Goal: Task Accomplishment & Management: Manage account settings

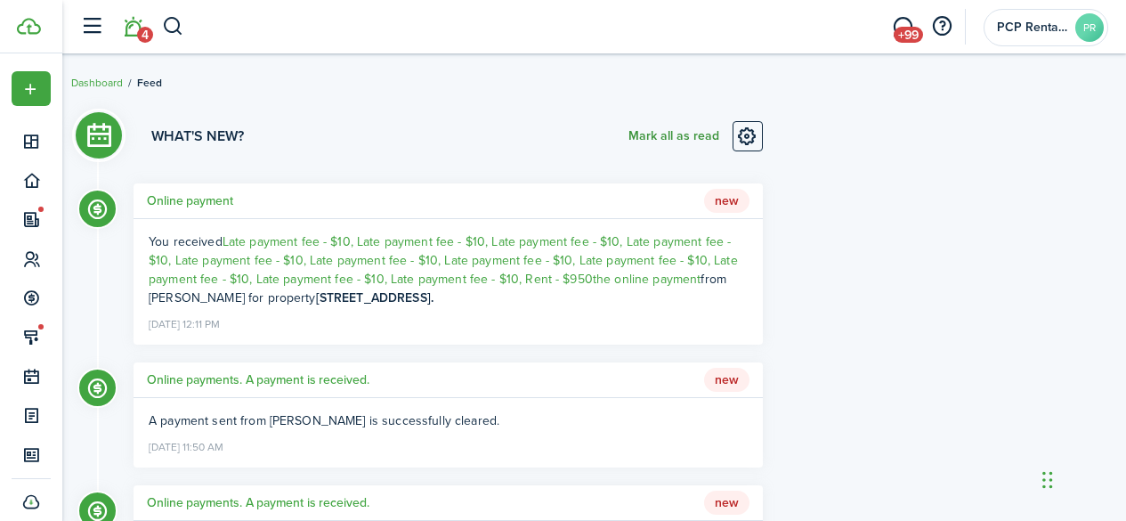
click at [644, 132] on button "Mark all as read" at bounding box center [673, 136] width 91 height 30
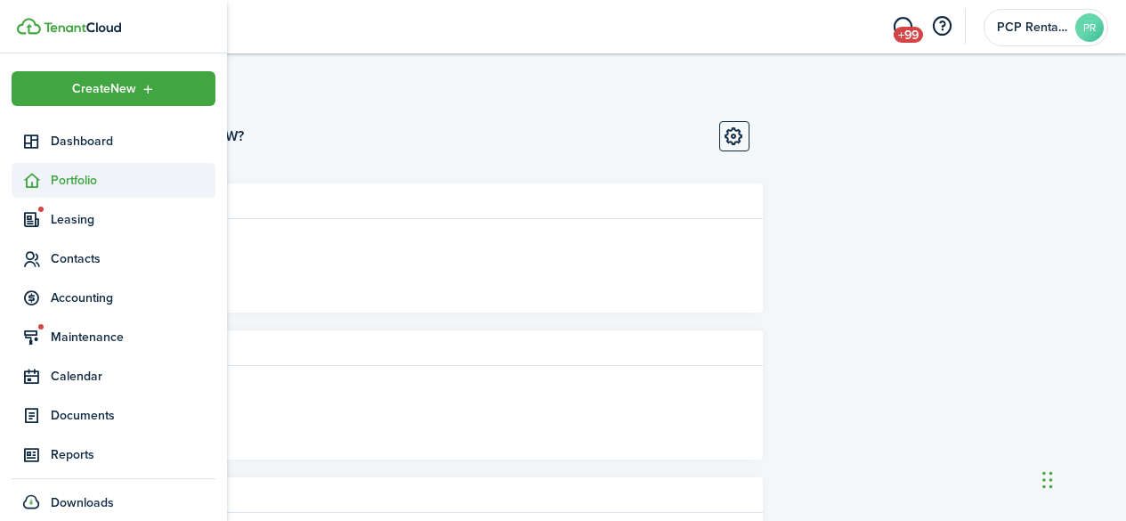
click at [74, 187] on span "Portfolio" at bounding box center [133, 180] width 165 height 19
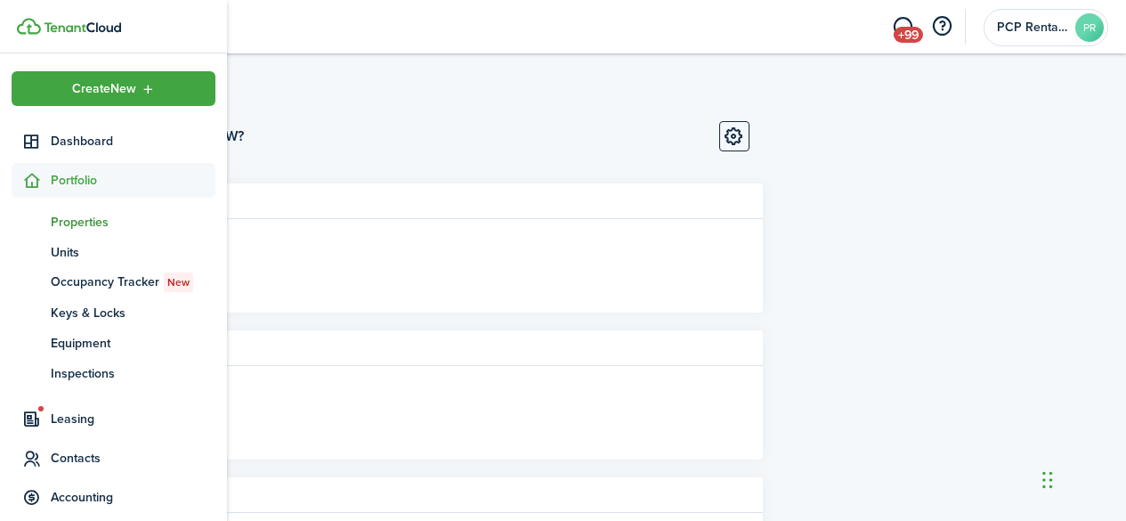
click at [79, 219] on span "Properties" at bounding box center [133, 222] width 165 height 19
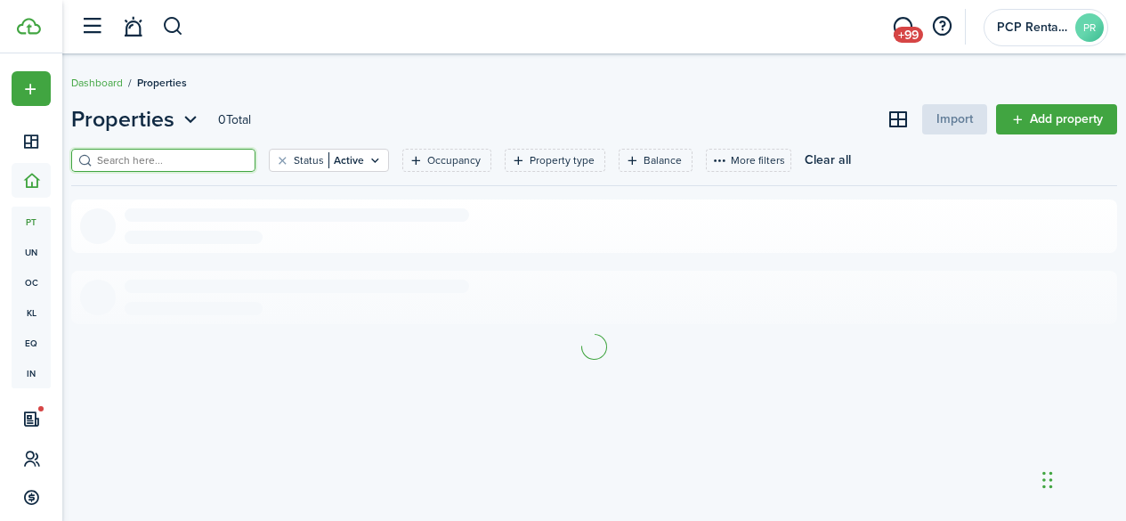
click at [218, 162] on input "search" at bounding box center [171, 160] width 157 height 17
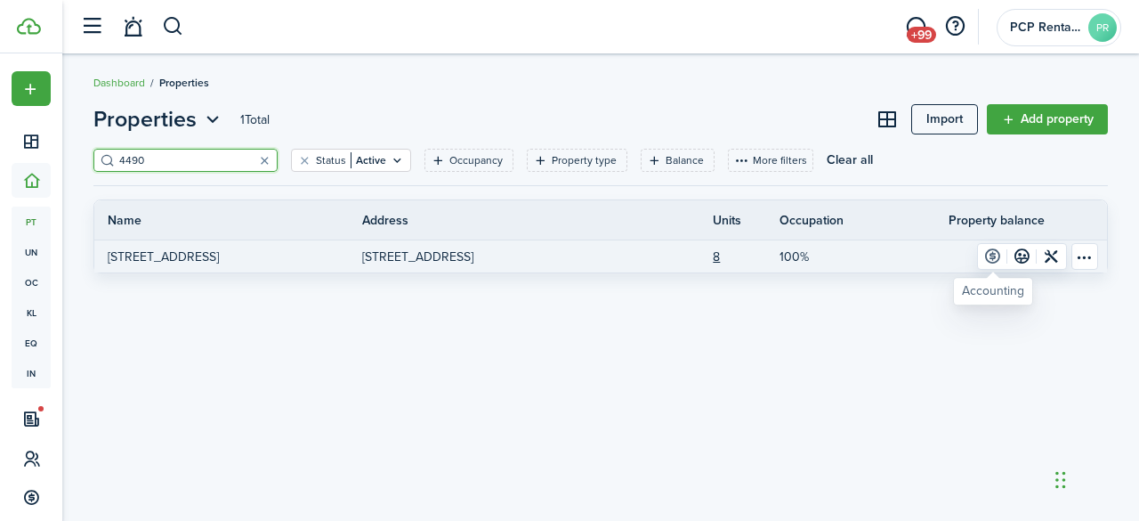
type input "4490"
click at [991, 253] on link at bounding box center [992, 256] width 29 height 25
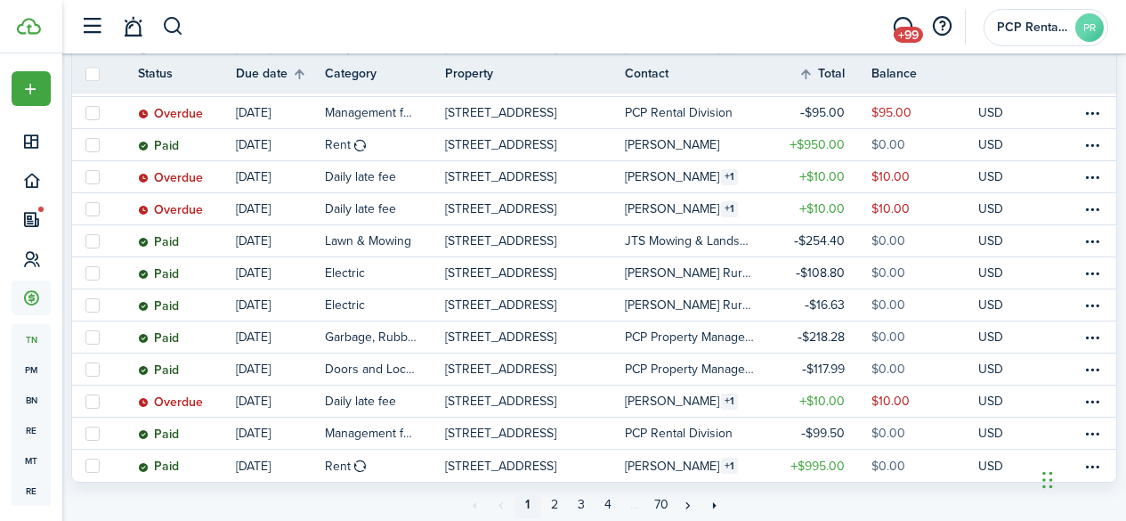
scroll to position [1569, 0]
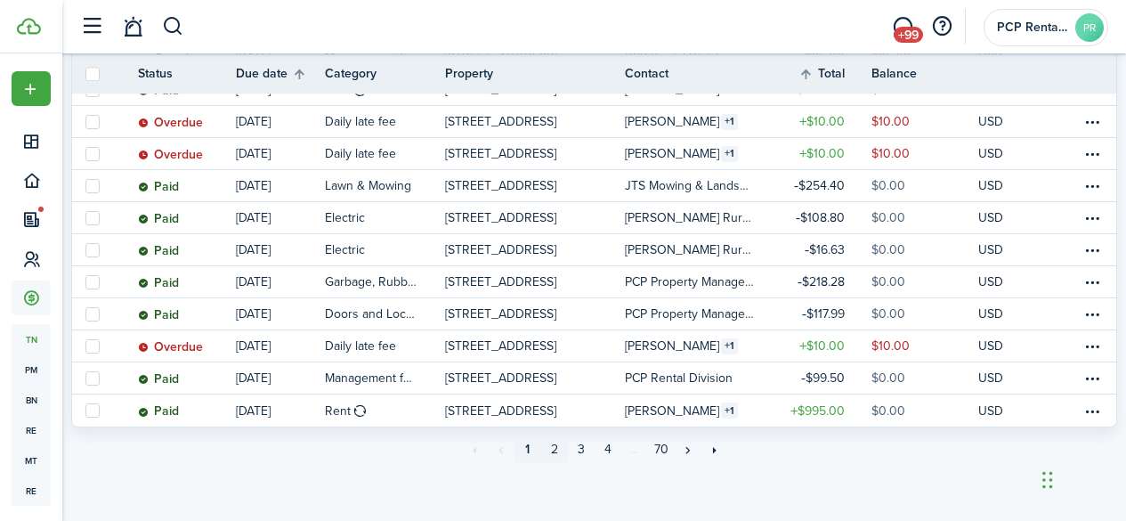
click at [553, 448] on link "2" at bounding box center [554, 449] width 27 height 27
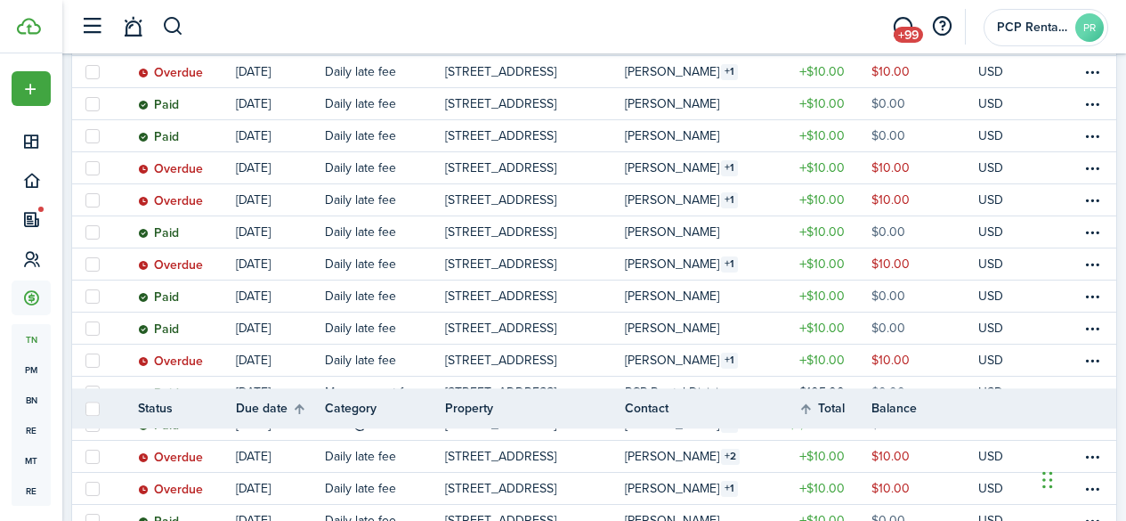
scroll to position [1596, 0]
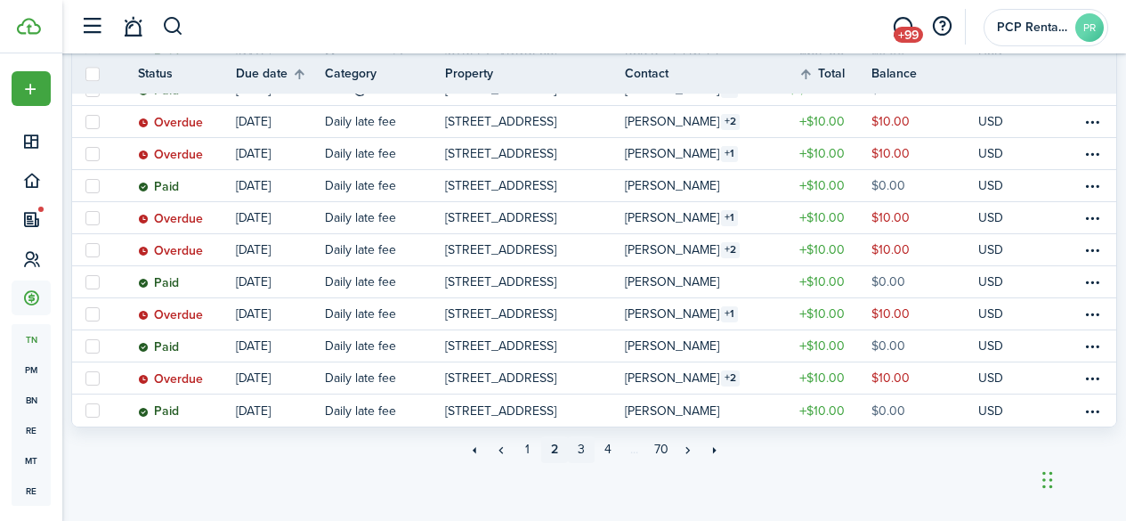
click at [587, 451] on link "3" at bounding box center [581, 449] width 27 height 27
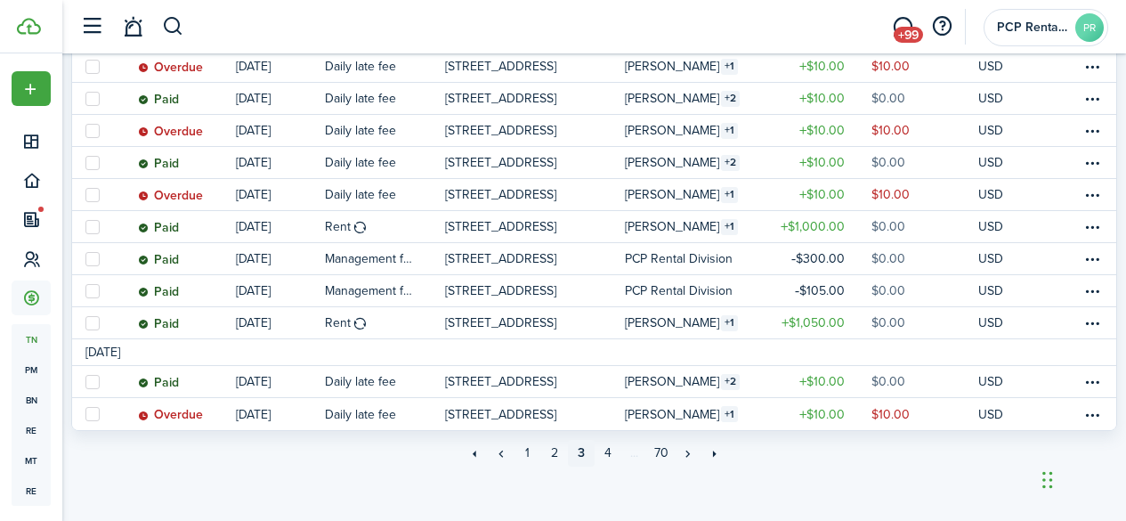
scroll to position [1596, 0]
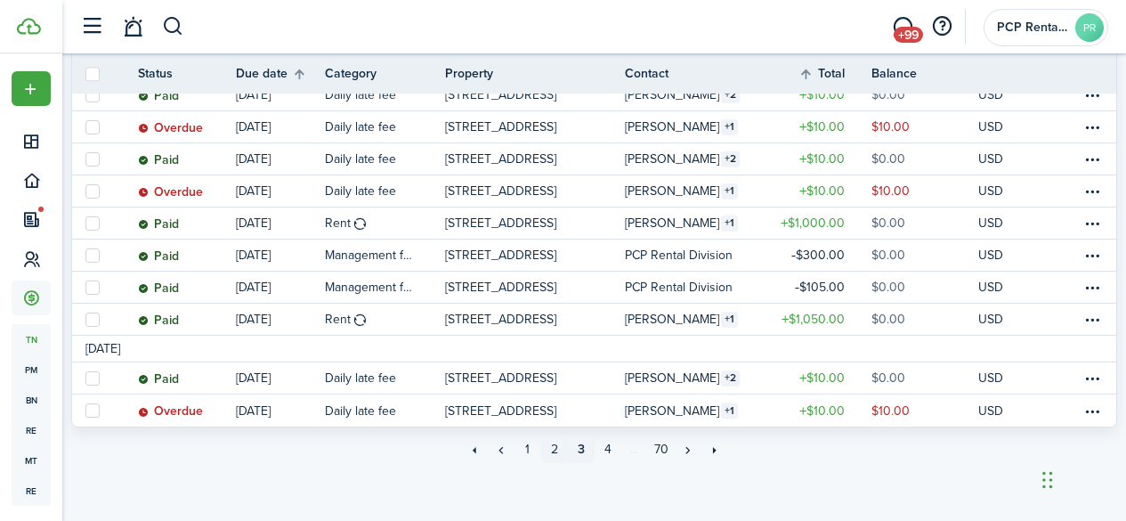
click at [555, 452] on link "2" at bounding box center [554, 449] width 27 height 27
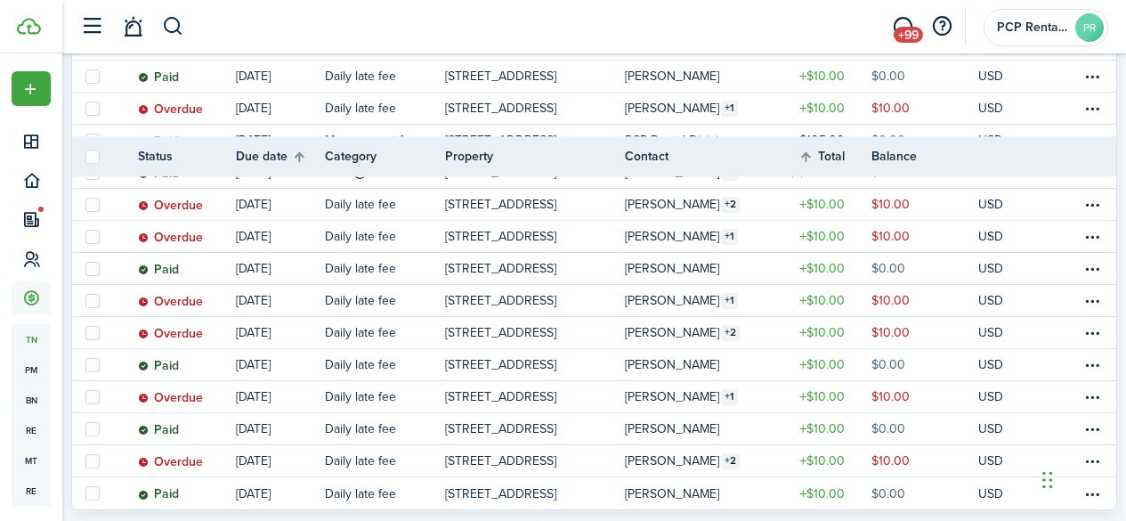
scroll to position [1596, 0]
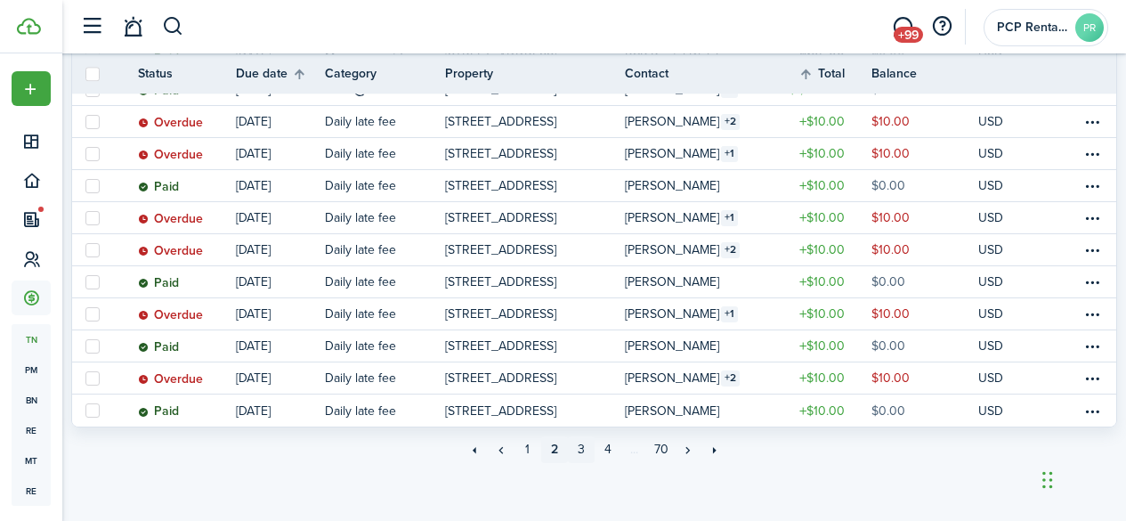
click at [584, 448] on link "3" at bounding box center [581, 449] width 27 height 27
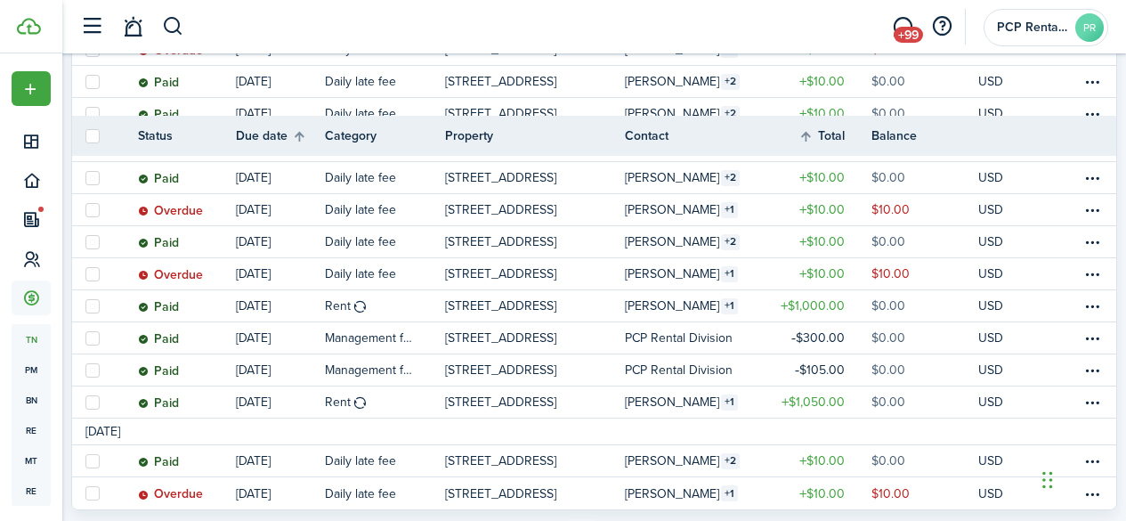
scroll to position [1596, 0]
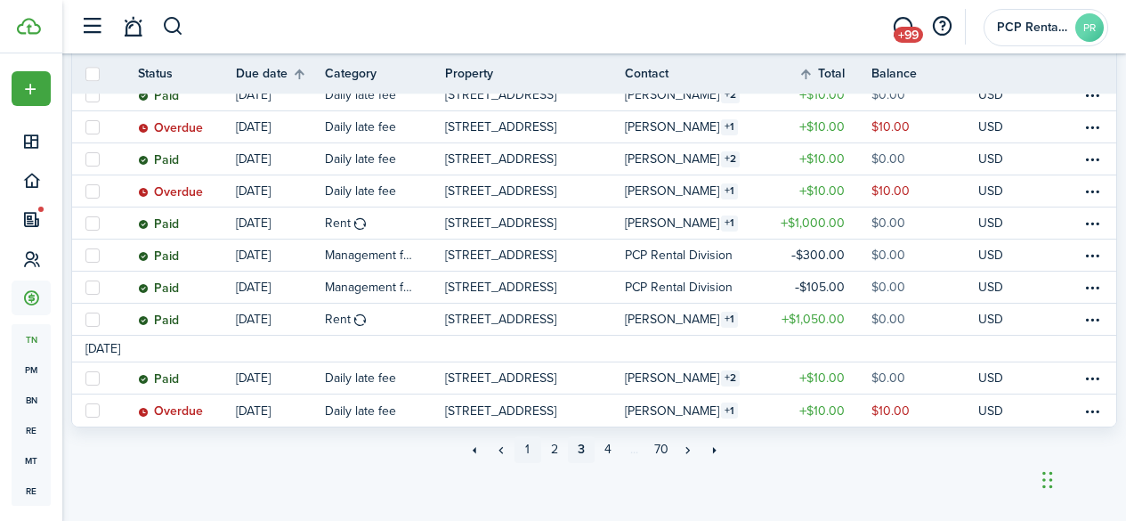
click at [528, 448] on link "1" at bounding box center [527, 449] width 27 height 27
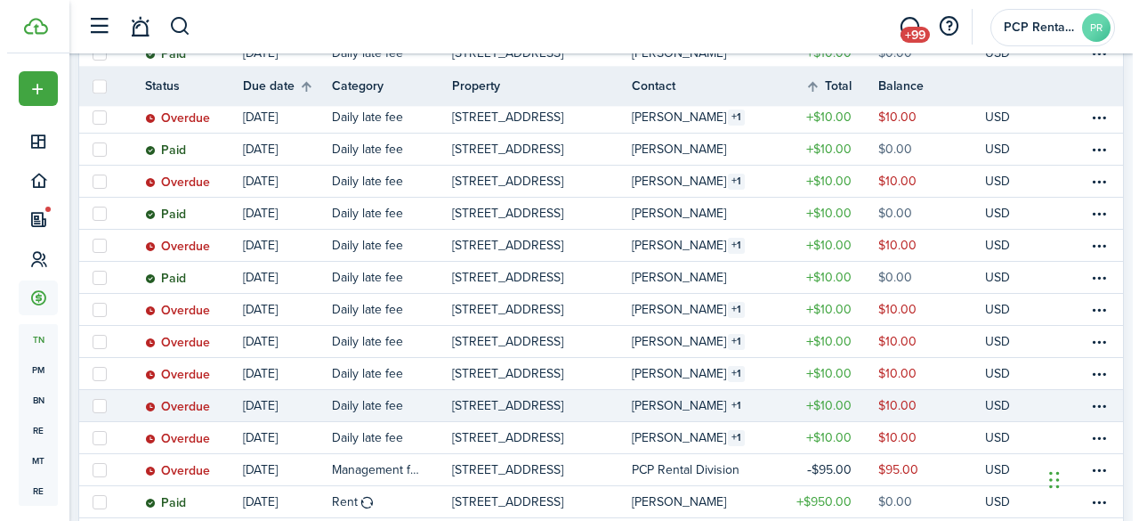
scroll to position [1246, 0]
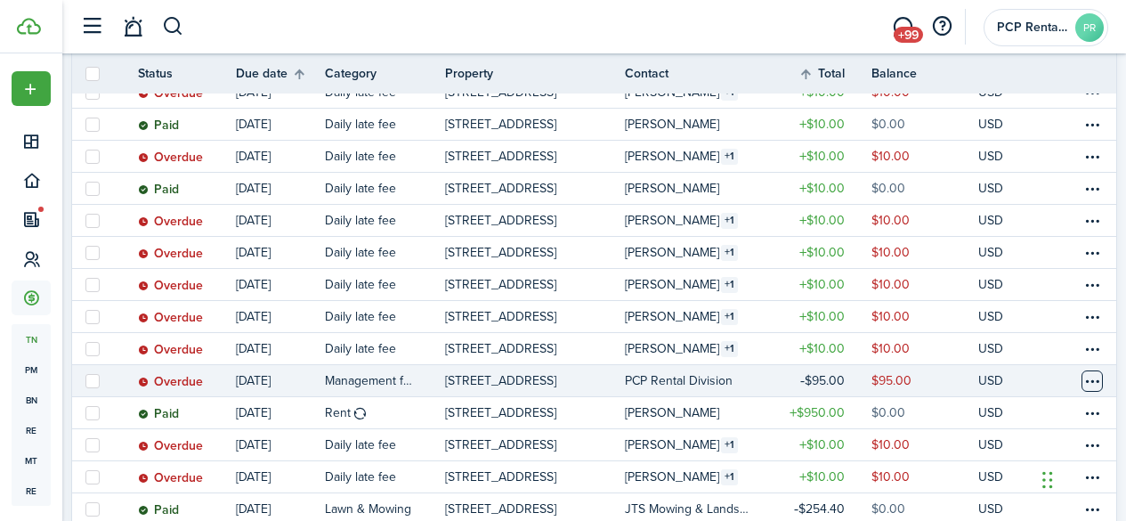
click at [1081, 377] on table-menu-btn-icon at bounding box center [1091, 380] width 21 height 21
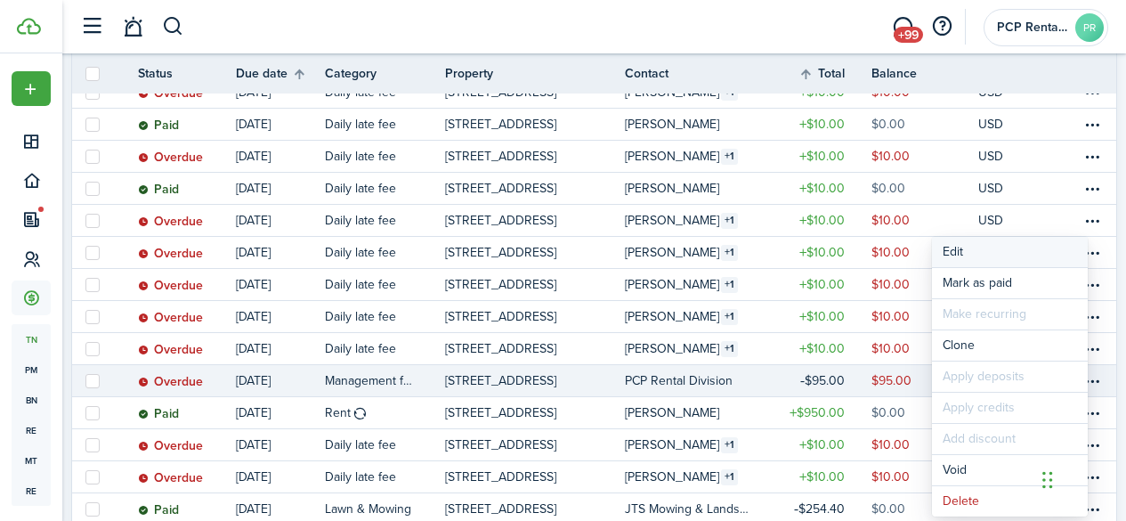
click at [960, 247] on button "Edit" at bounding box center [1010, 252] width 156 height 30
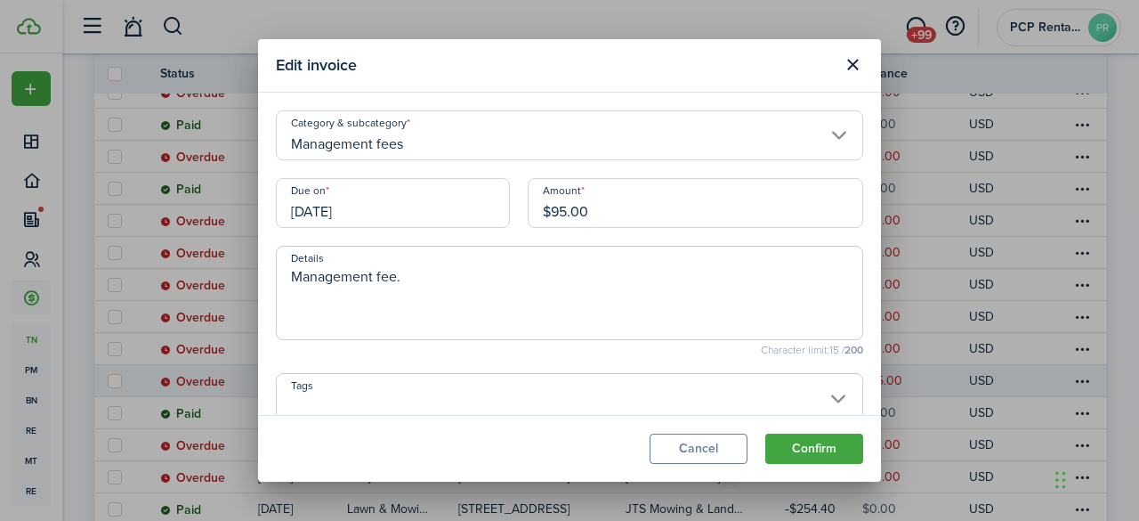
click at [562, 208] on input "$95.00" at bounding box center [696, 203] width 336 height 50
type input "$106.00"
click at [784, 452] on button "Confirm" at bounding box center [814, 448] width 98 height 30
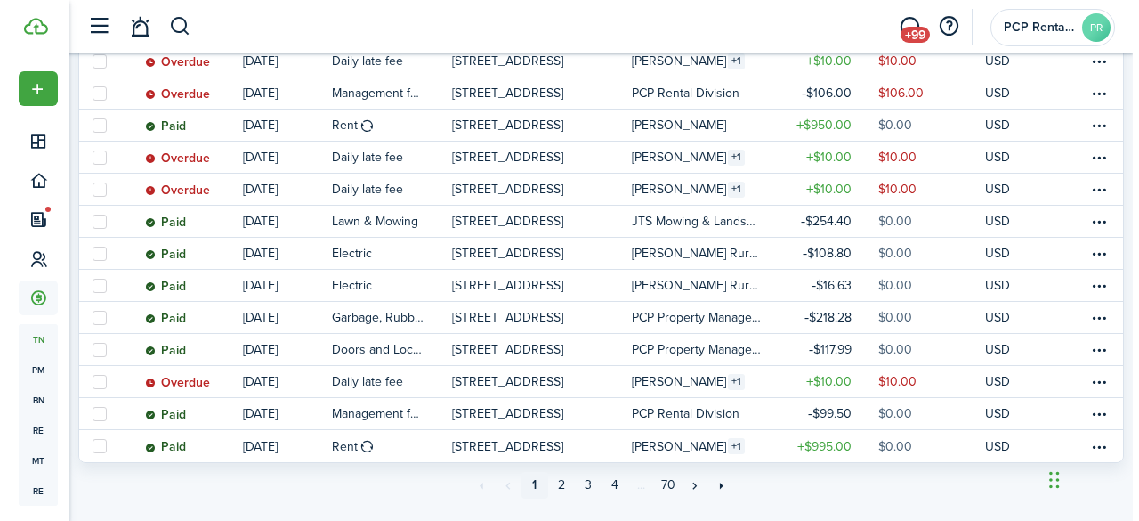
scroll to position [1445, 0]
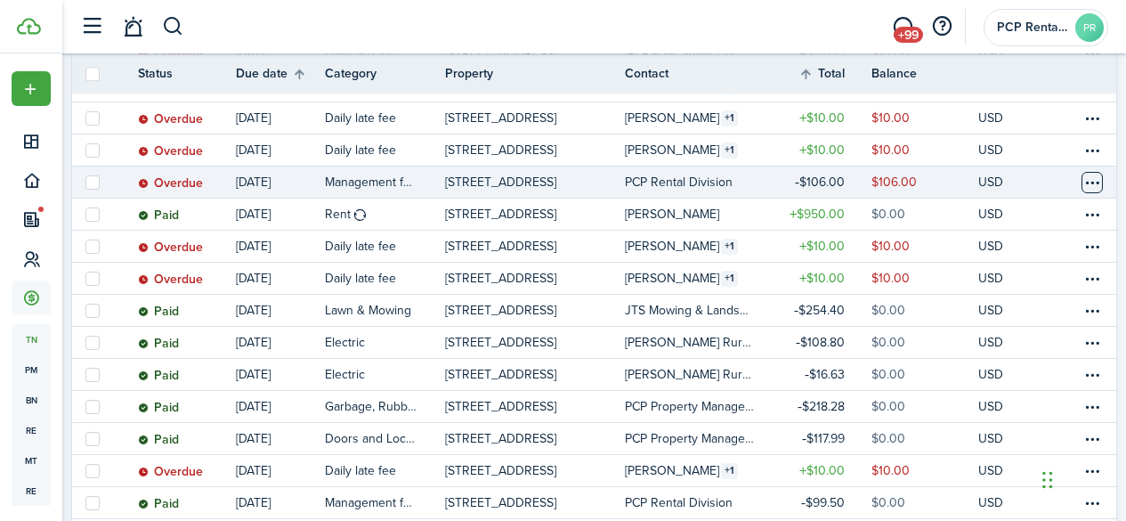
click at [1081, 182] on table-menu-btn-icon at bounding box center [1091, 182] width 21 height 21
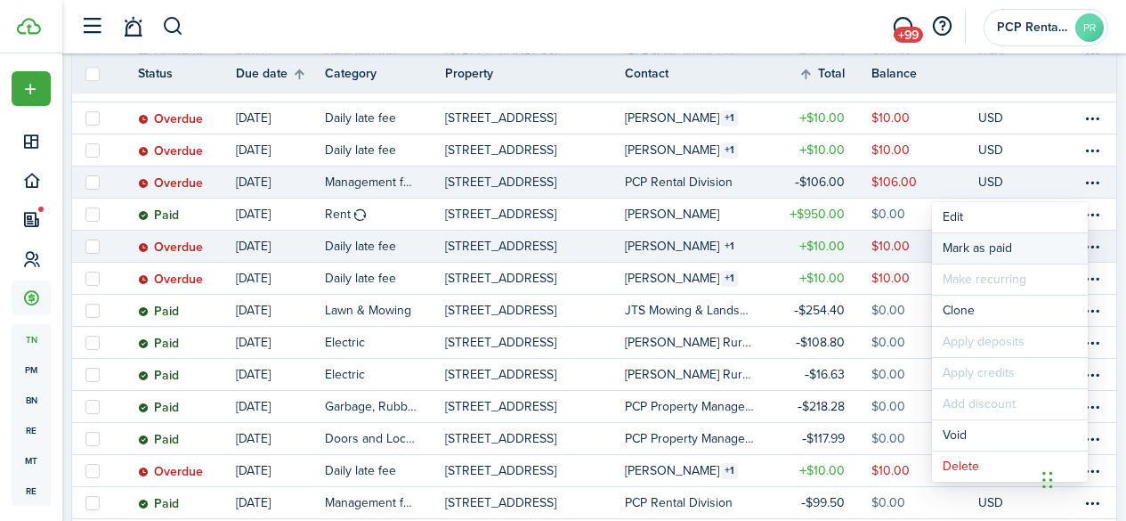
click at [967, 243] on link "Mark as paid" at bounding box center [1010, 248] width 156 height 30
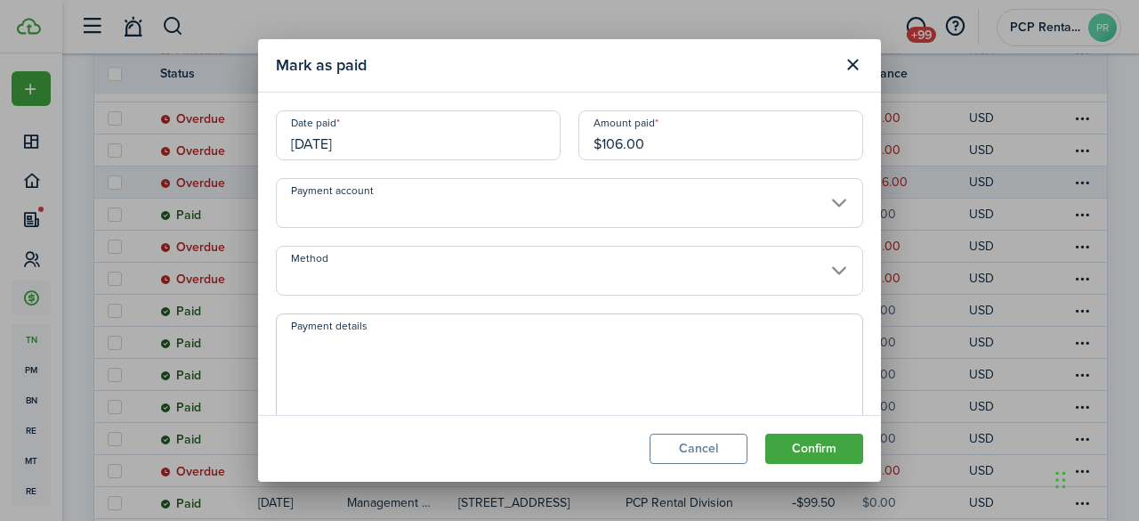
click at [421, 139] on input "[DATE]" at bounding box center [418, 135] width 285 height 50
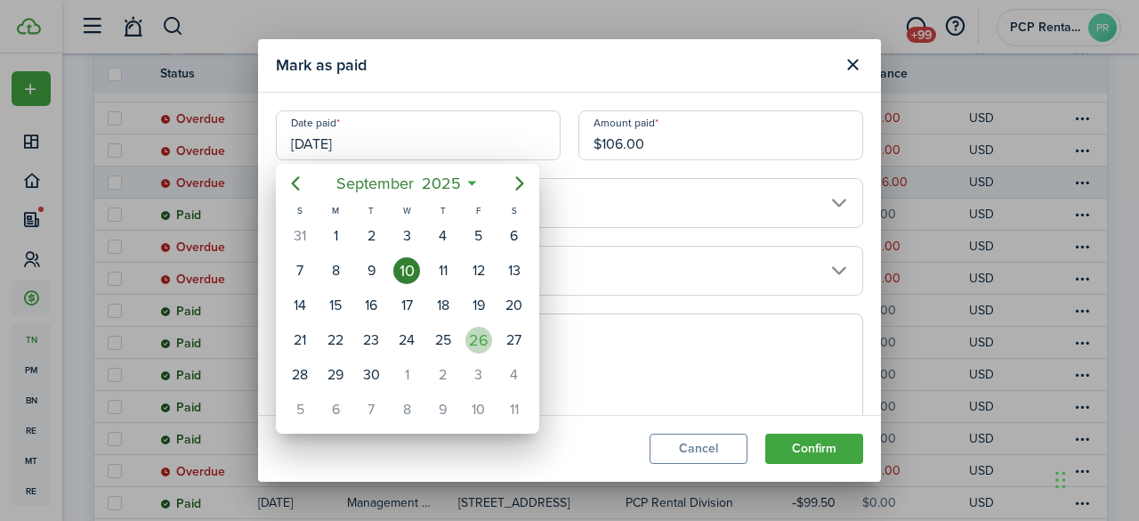
click at [477, 337] on div "26" at bounding box center [479, 340] width 27 height 27
type input "[DATE]"
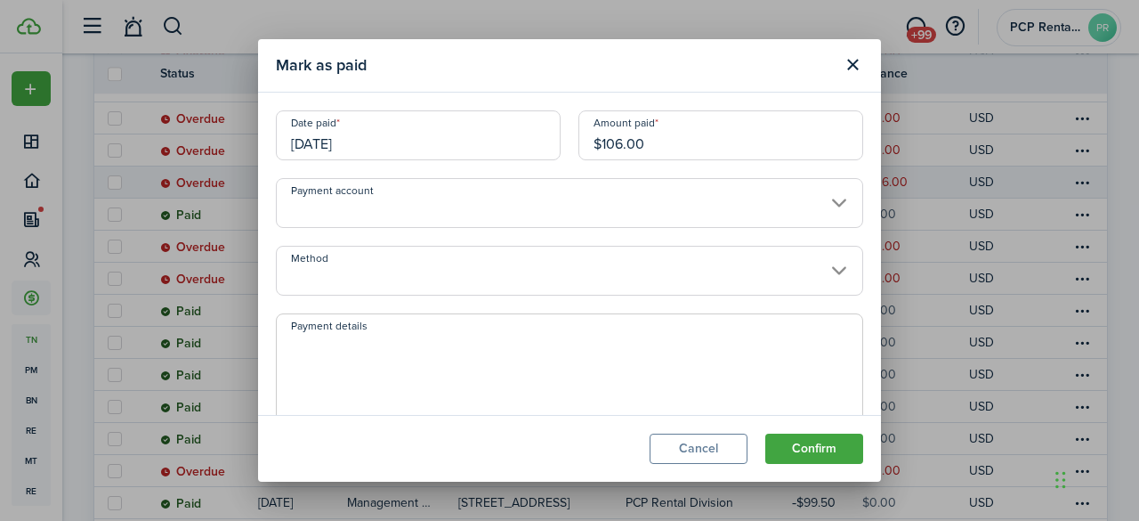
click at [814, 448] on button "Confirm" at bounding box center [814, 448] width 98 height 30
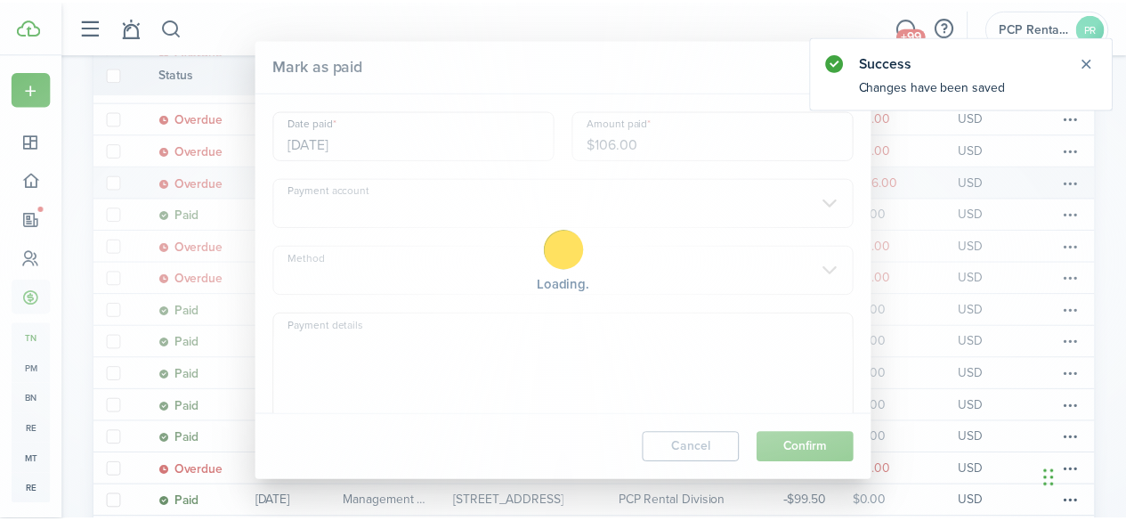
scroll to position [198, 0]
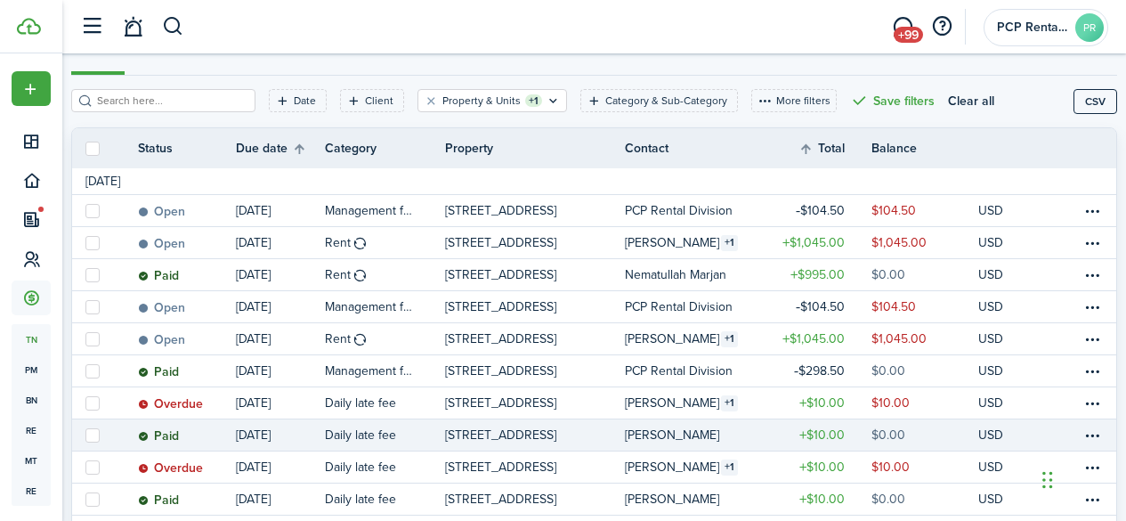
click at [632, 438] on table-profile-info-text "[PERSON_NAME]" at bounding box center [672, 435] width 94 height 14
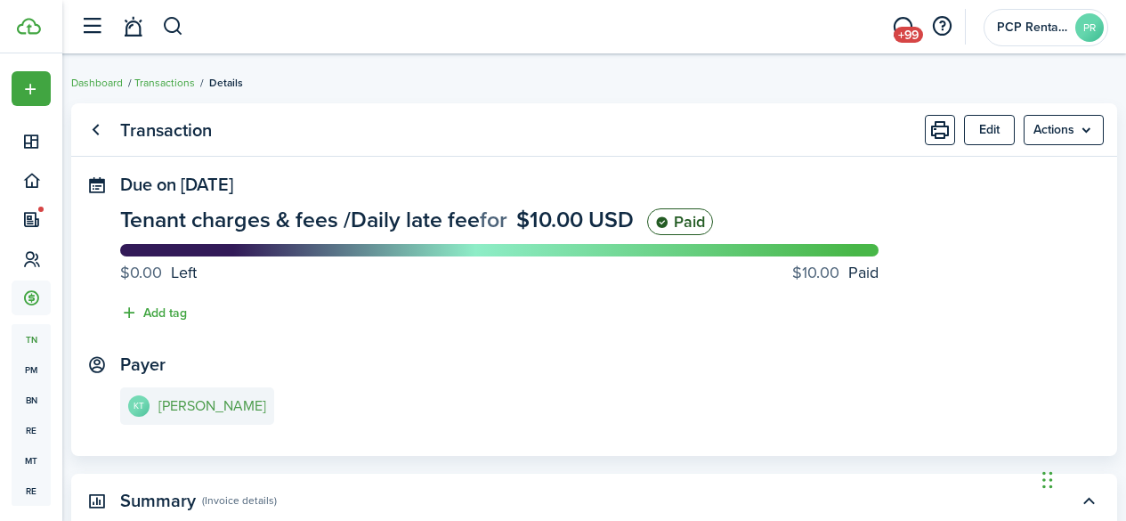
click at [206, 409] on e-details-info-title "[PERSON_NAME]" at bounding box center [212, 406] width 108 height 16
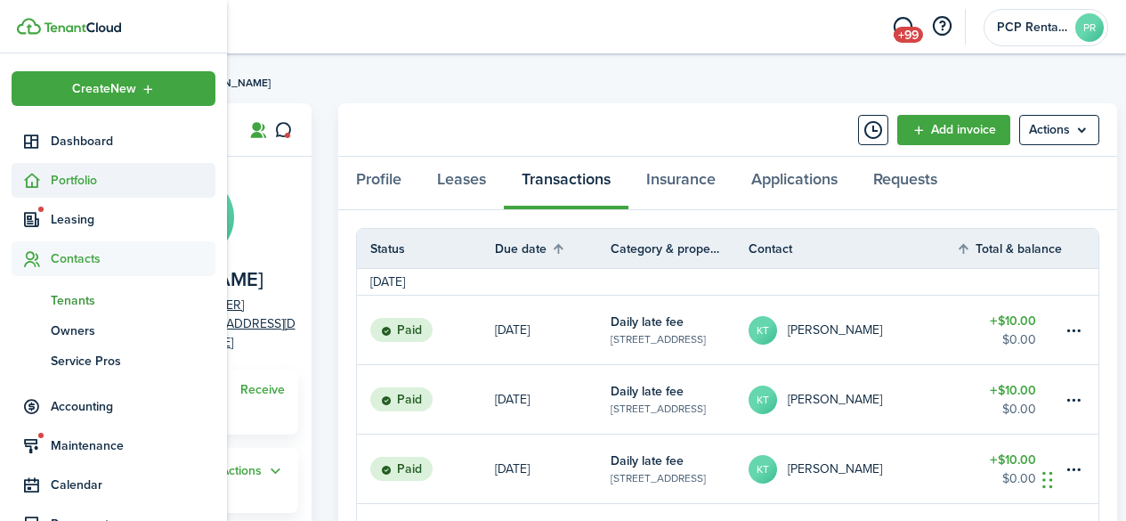
click at [78, 182] on span "Portfolio" at bounding box center [133, 180] width 165 height 19
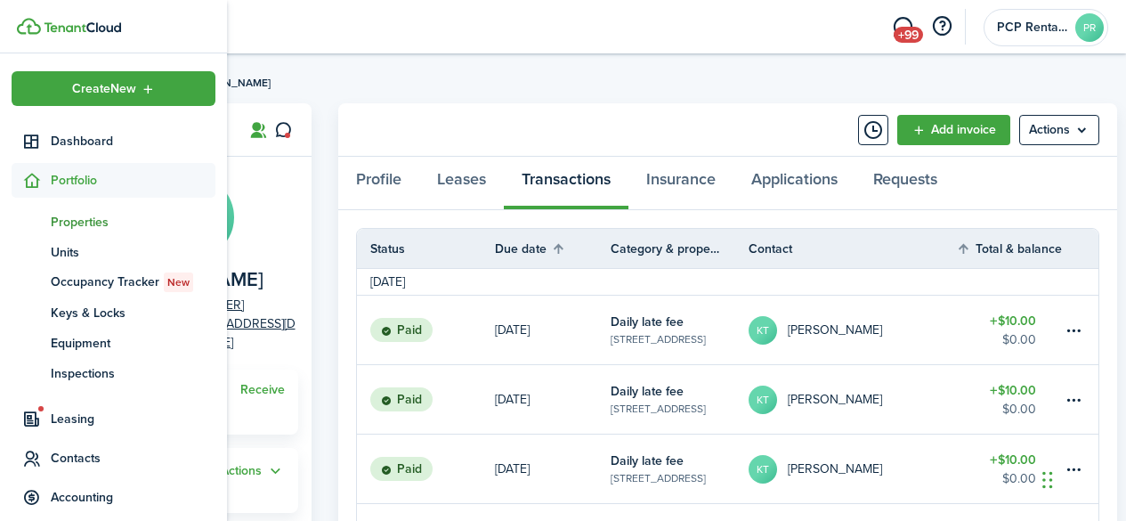
click at [77, 216] on span "Properties" at bounding box center [133, 222] width 165 height 19
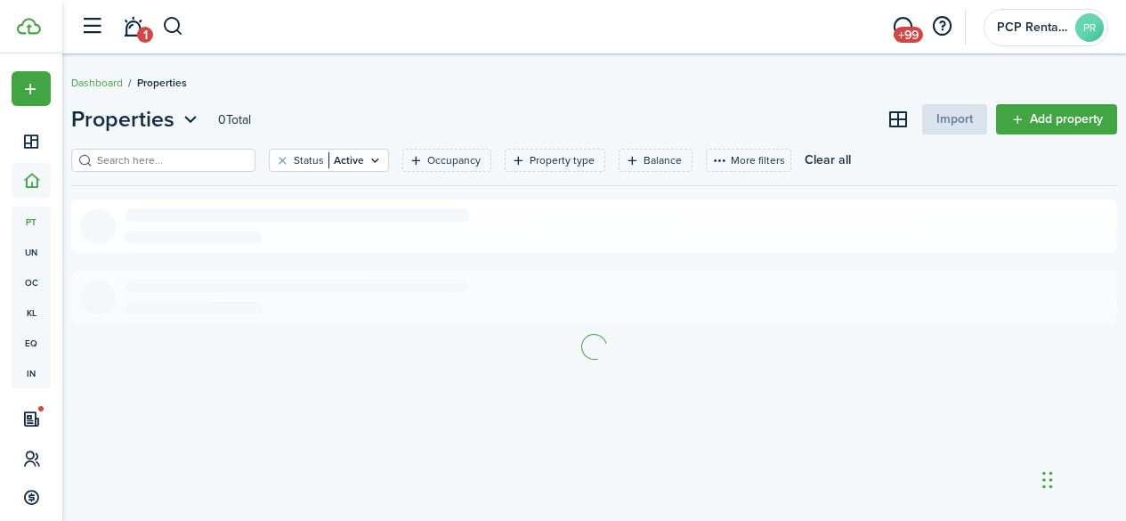
click at [235, 165] on input "search" at bounding box center [171, 160] width 157 height 17
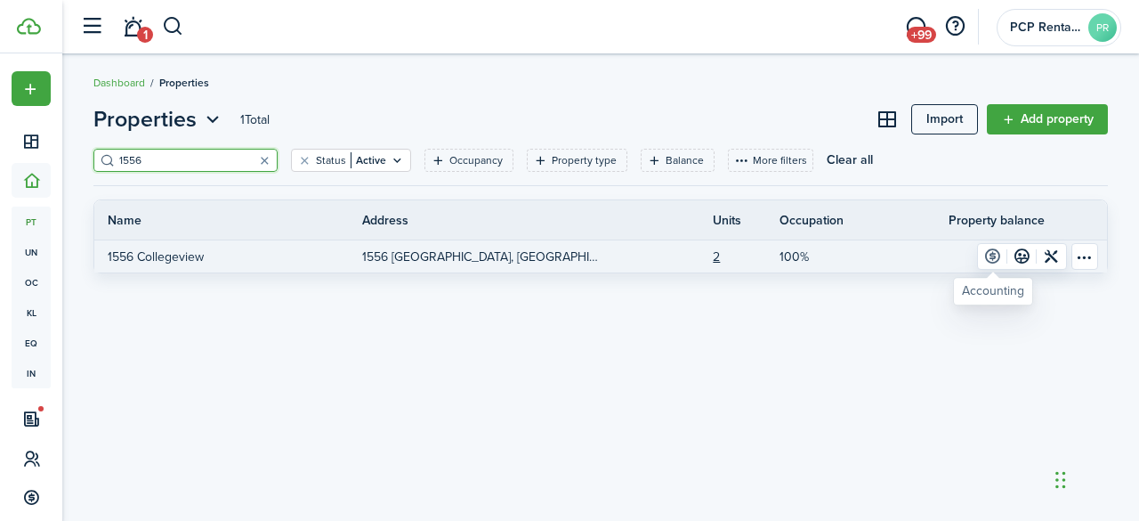
type input "1556"
click at [992, 254] on link at bounding box center [992, 256] width 29 height 25
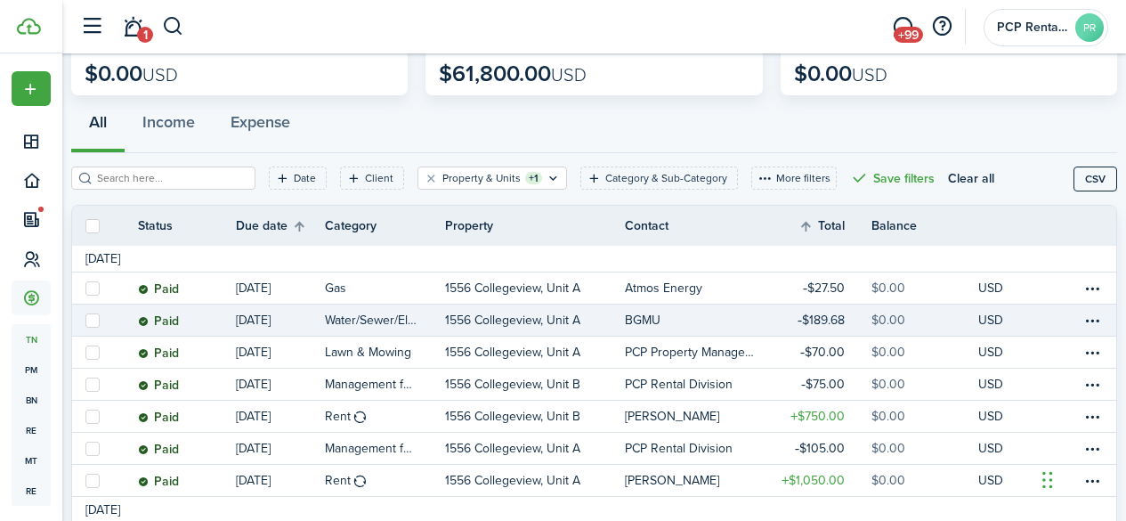
scroll to position [178, 0]
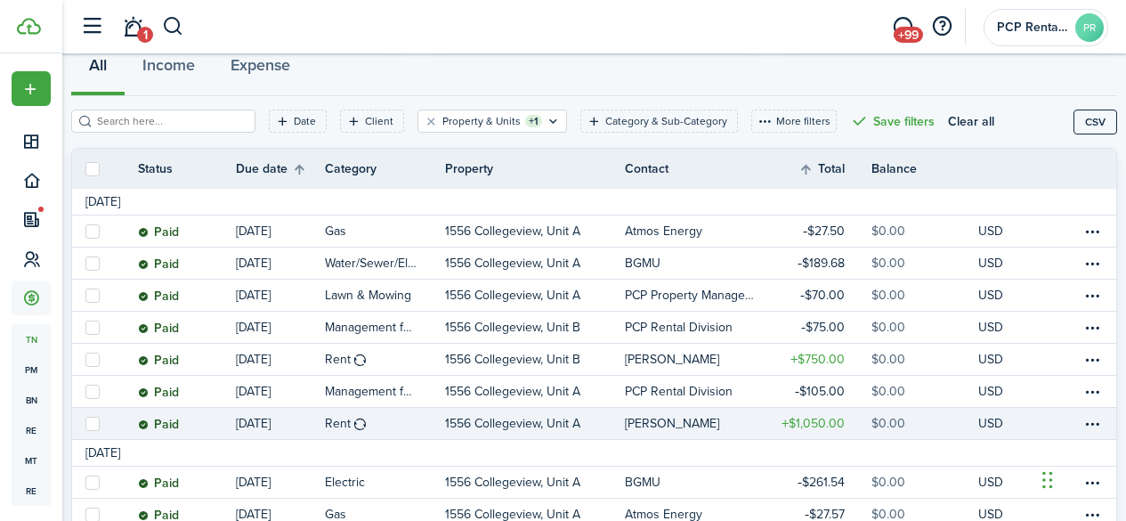
click at [662, 422] on table-profile-info-text "[PERSON_NAME]" at bounding box center [672, 424] width 94 height 14
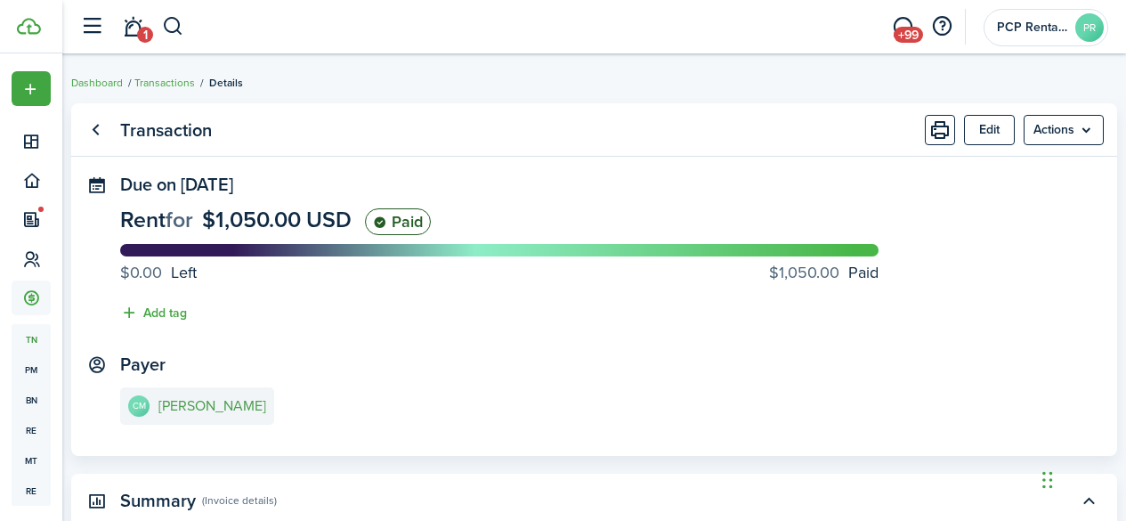
click at [233, 407] on e-details-info-title "[PERSON_NAME]" at bounding box center [212, 406] width 108 height 16
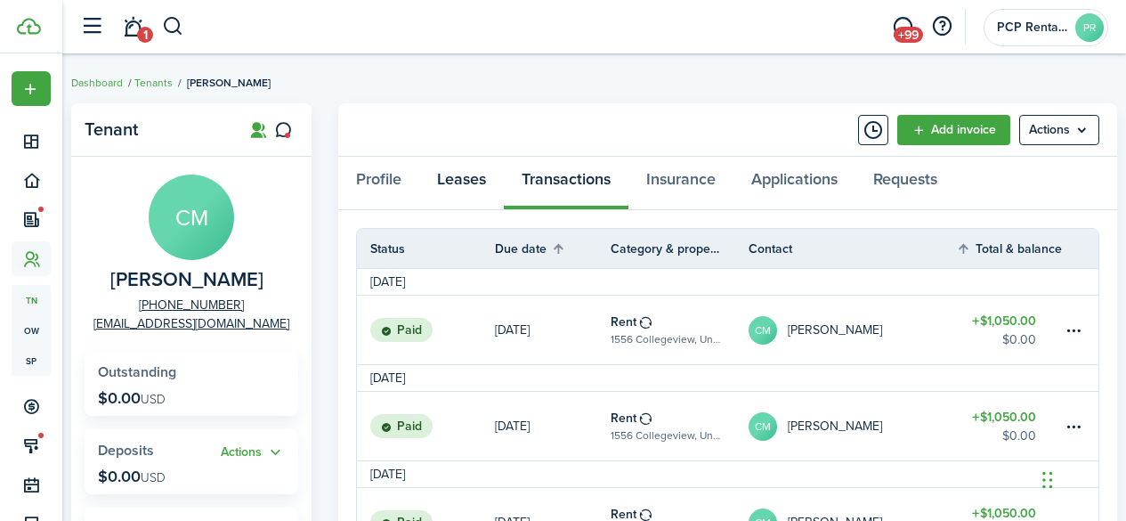
click at [463, 182] on link "Leases" at bounding box center [461, 183] width 85 height 53
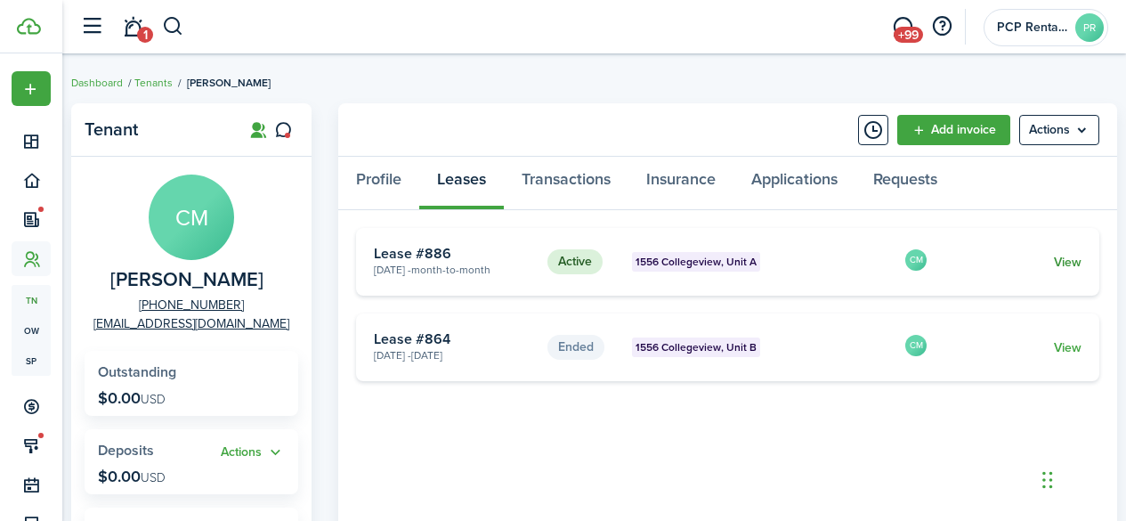
click at [1068, 263] on link "View" at bounding box center [1068, 262] width 28 height 19
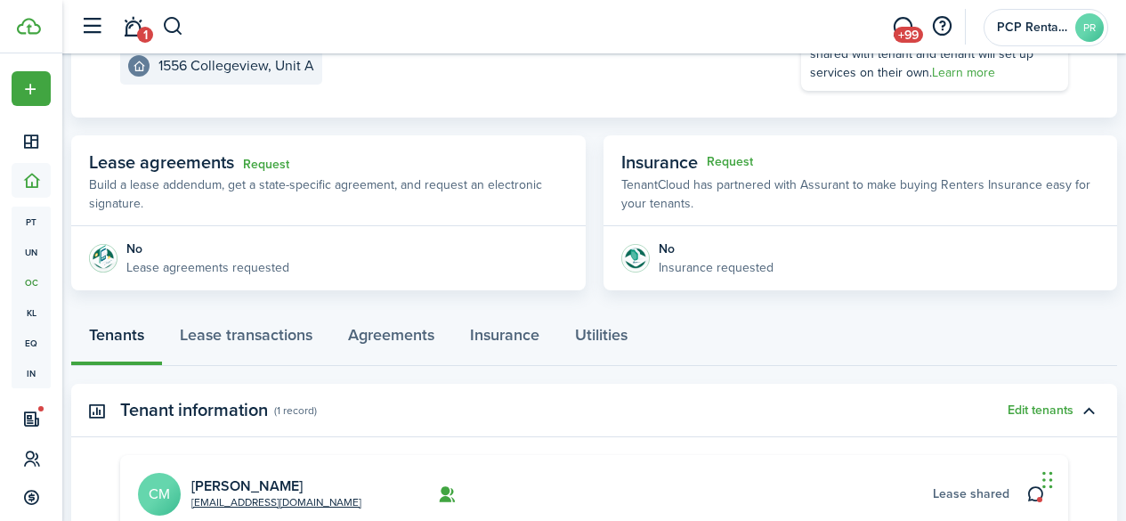
scroll to position [356, 0]
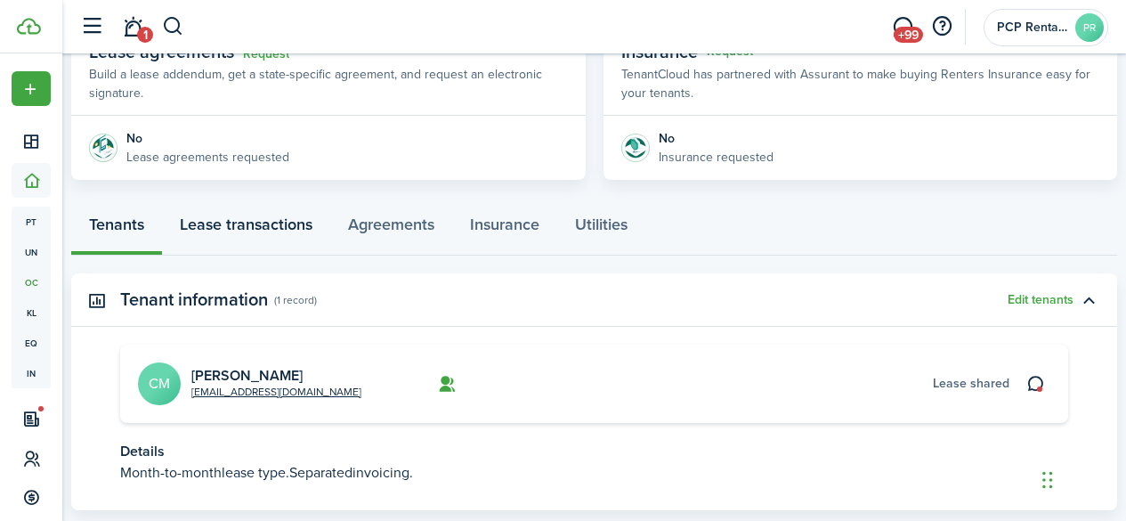
click at [286, 231] on link "Lease transactions" at bounding box center [246, 228] width 168 height 53
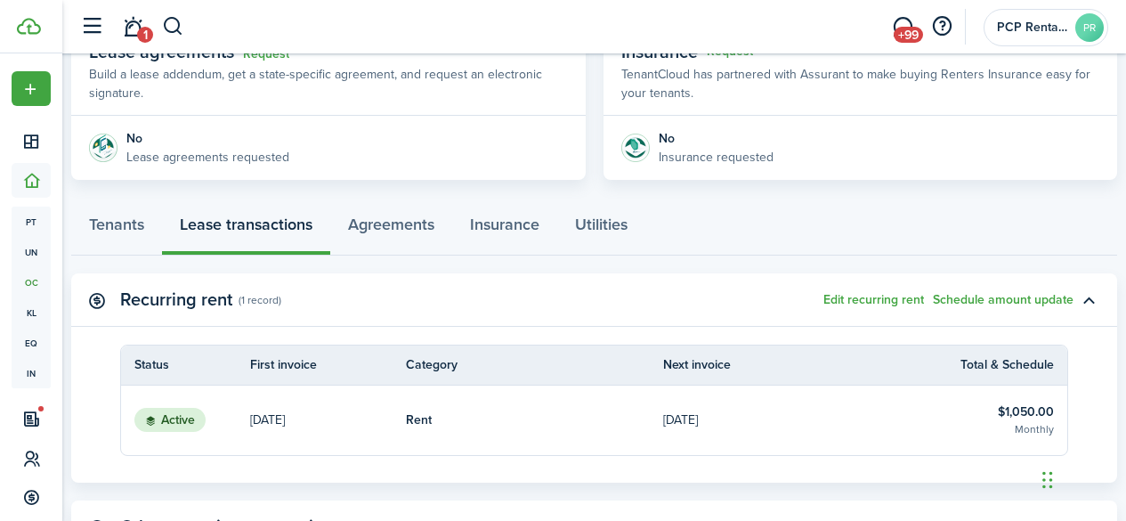
scroll to position [445, 0]
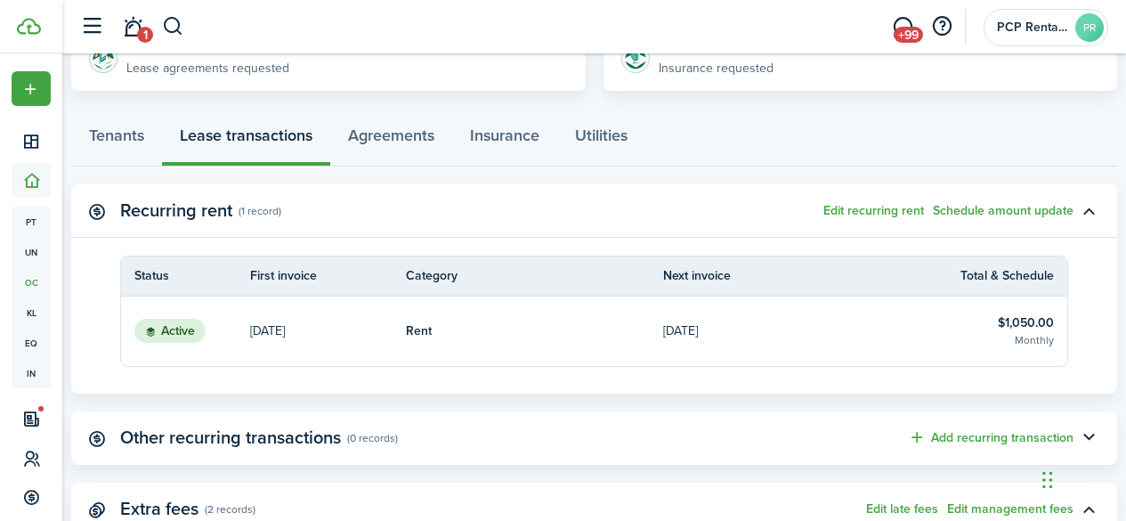
click at [1000, 322] on table-info-title "$1,050.00" at bounding box center [1026, 322] width 56 height 19
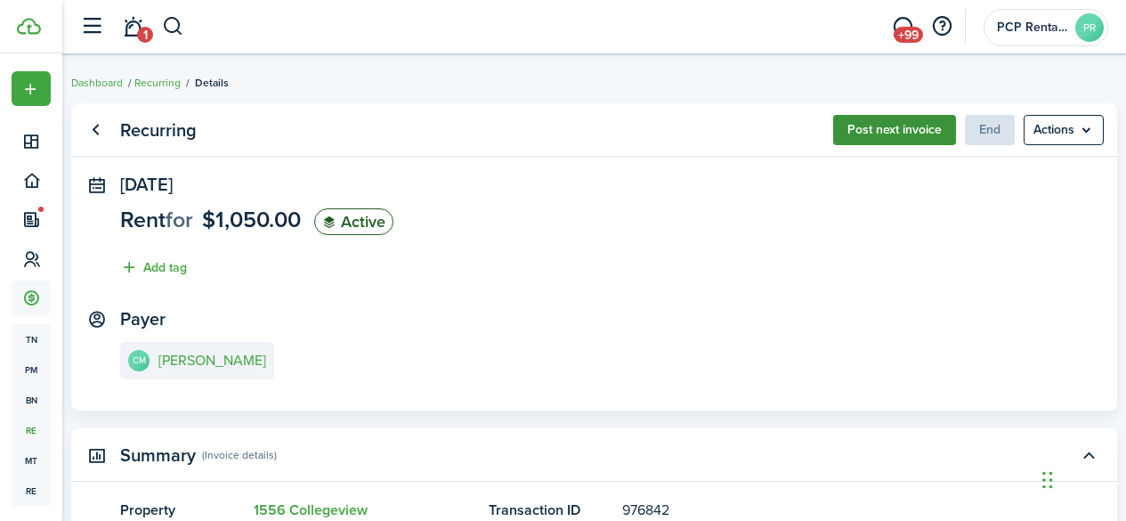
click at [859, 127] on button "Post next invoice" at bounding box center [894, 130] width 123 height 30
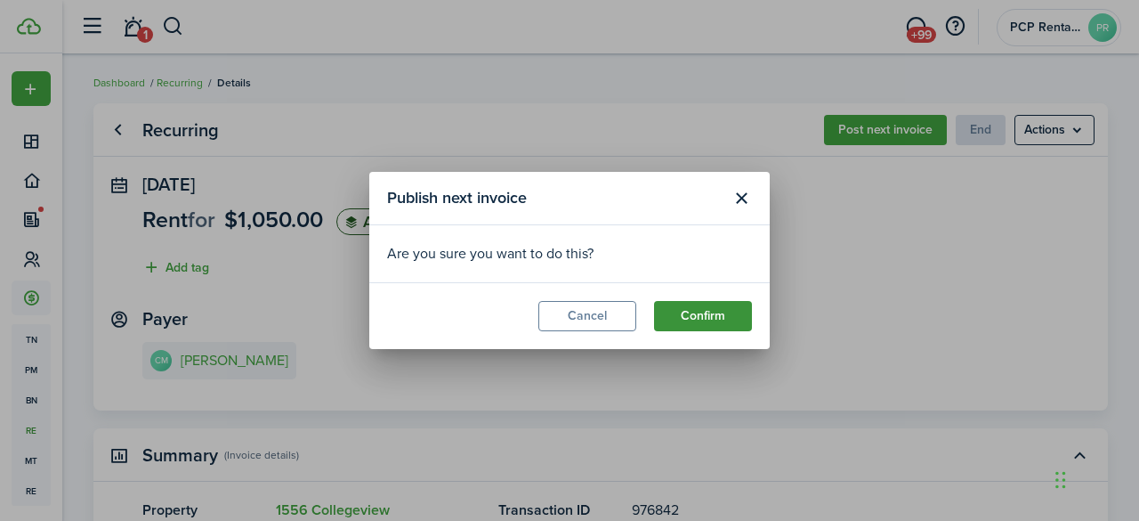
click at [692, 312] on button "Confirm" at bounding box center [703, 316] width 98 height 30
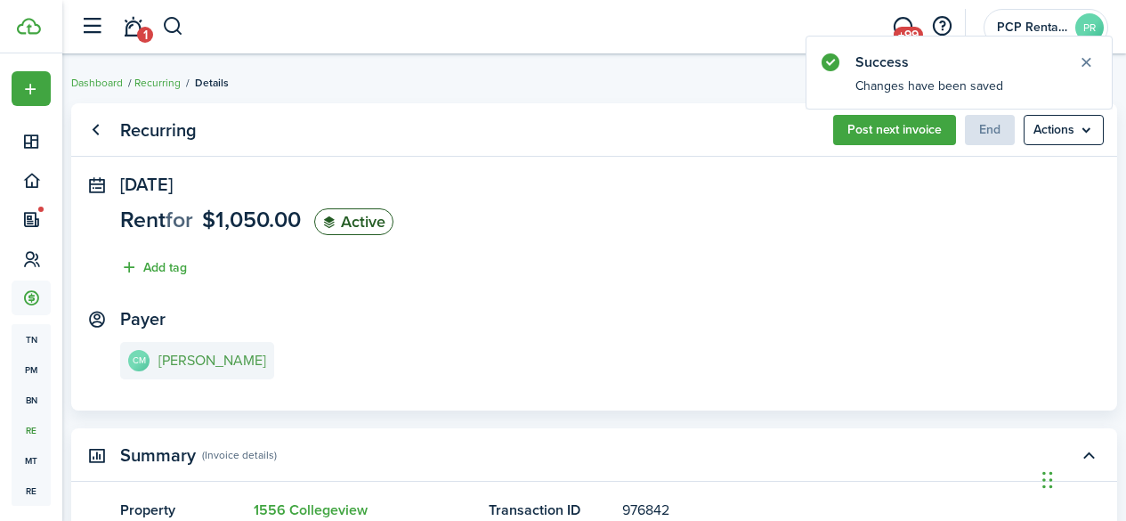
click at [250, 362] on e-details-info-title "[PERSON_NAME]" at bounding box center [212, 360] width 108 height 16
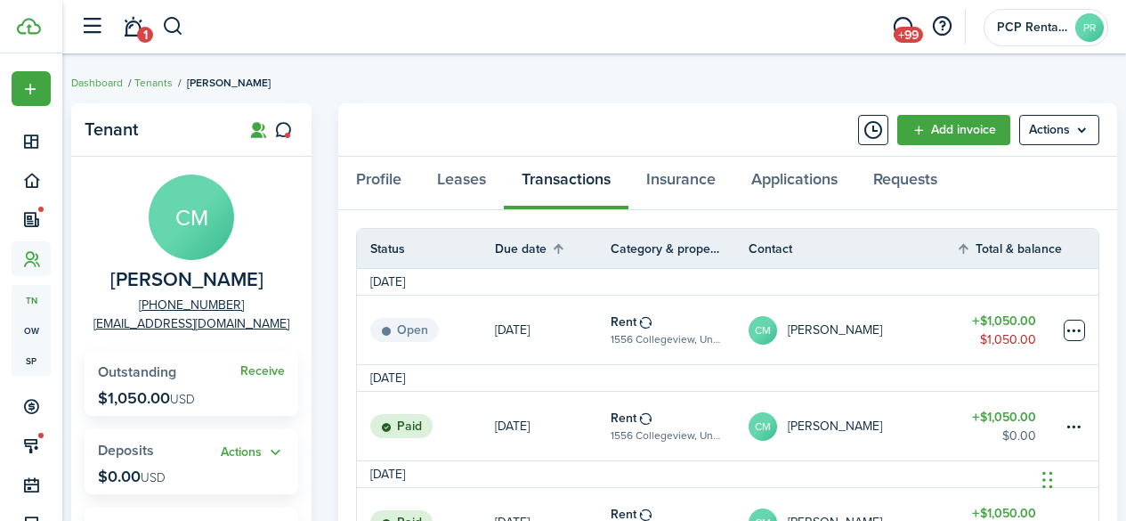
click at [1075, 328] on table-menu-btn-icon at bounding box center [1074, 330] width 21 height 21
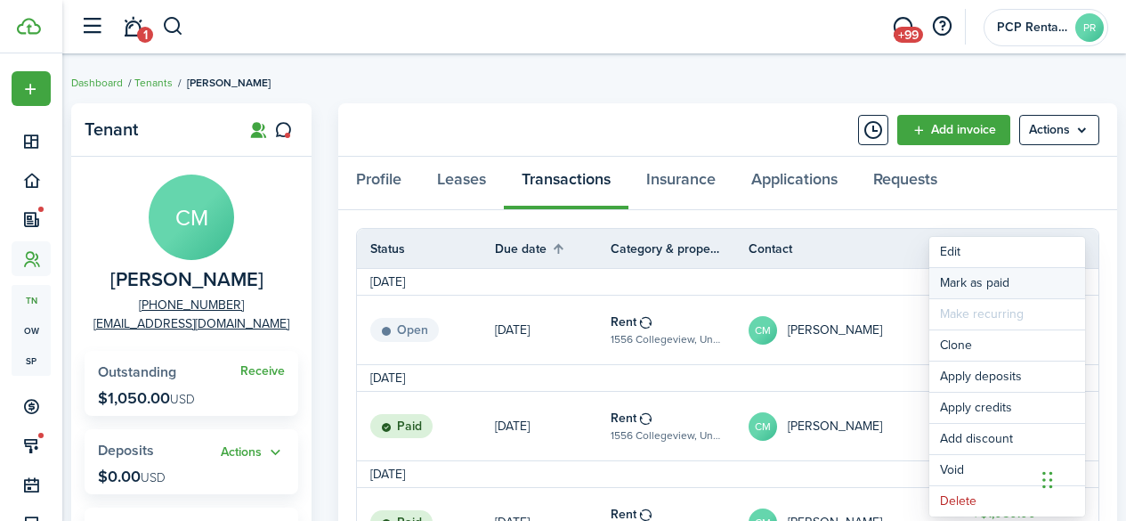
click at [978, 279] on link "Mark as paid" at bounding box center [1007, 283] width 156 height 30
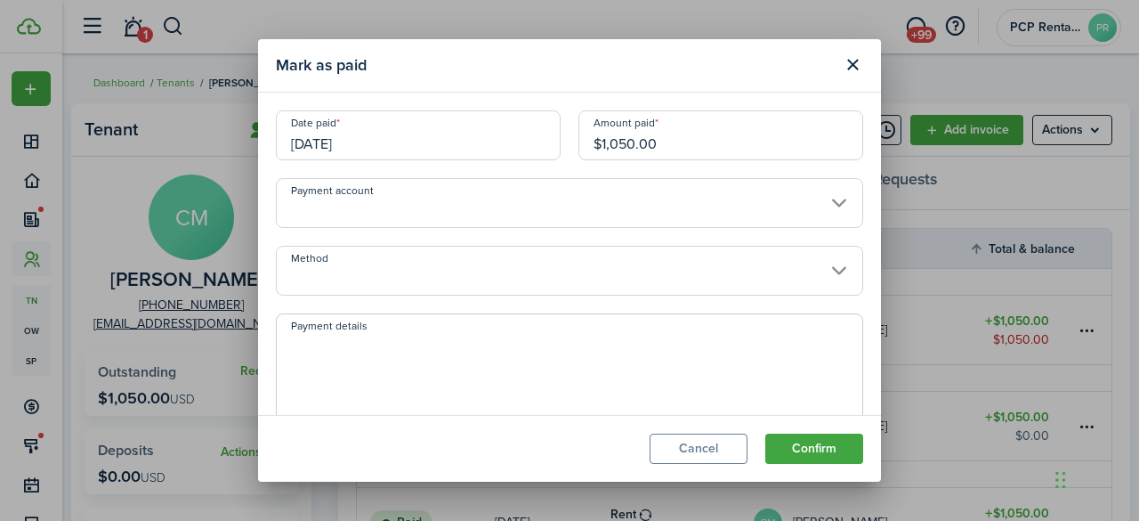
click at [408, 275] on input "Method" at bounding box center [569, 271] width 587 height 50
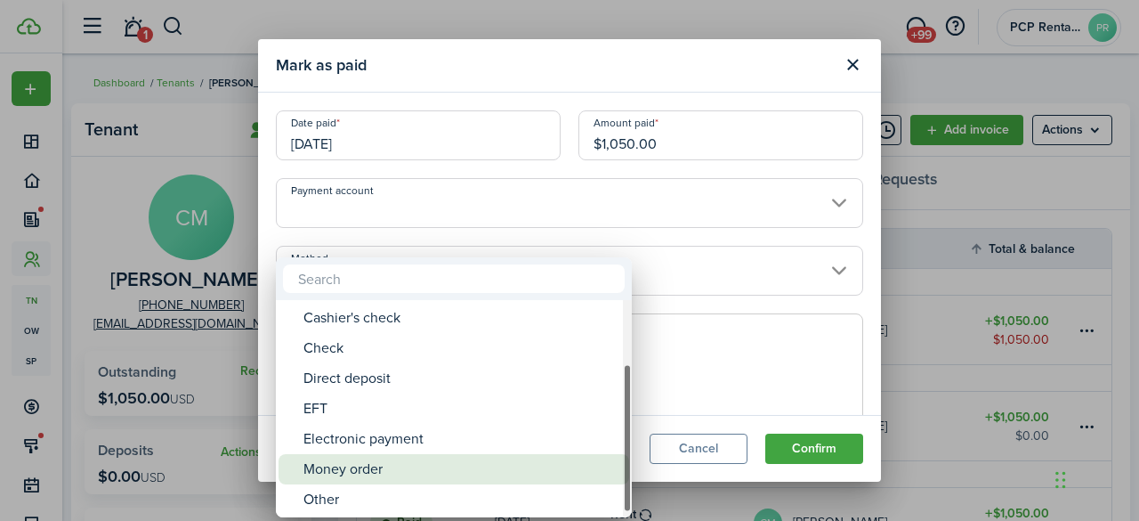
click at [395, 467] on div "Money order" at bounding box center [461, 469] width 315 height 30
type input "Money order"
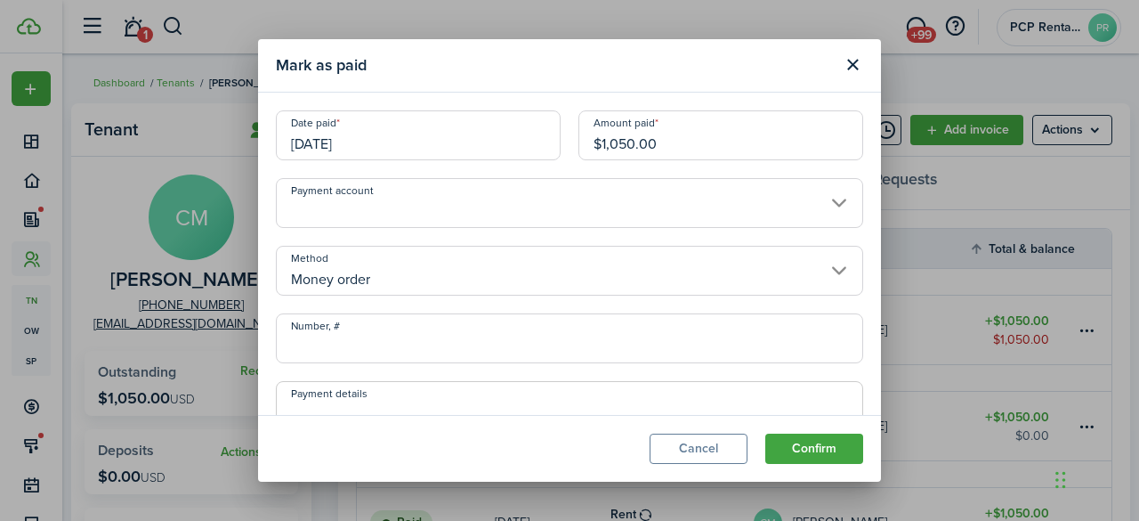
click at [396, 342] on input "Number, #" at bounding box center [569, 338] width 587 height 50
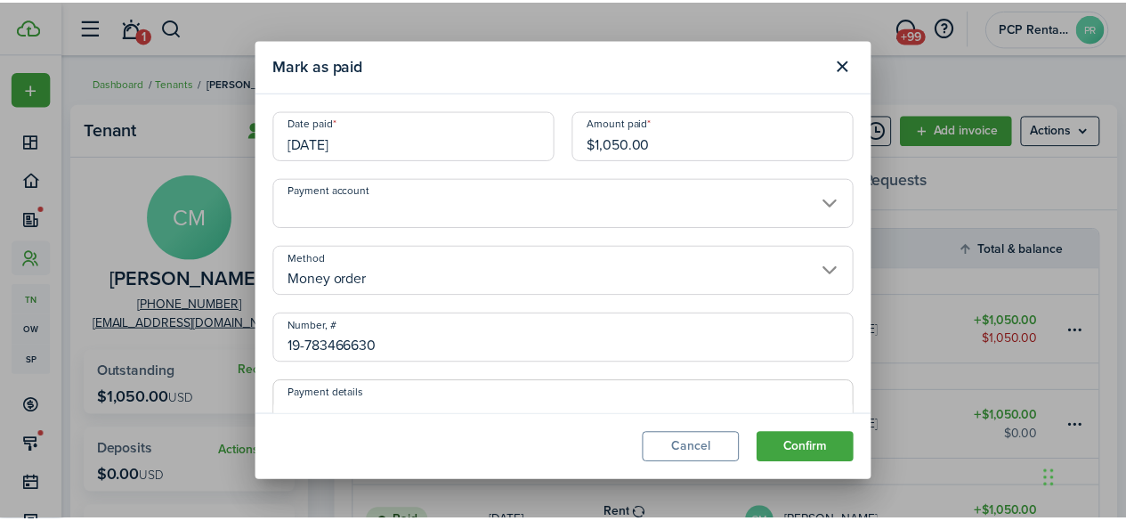
scroll to position [89, 0]
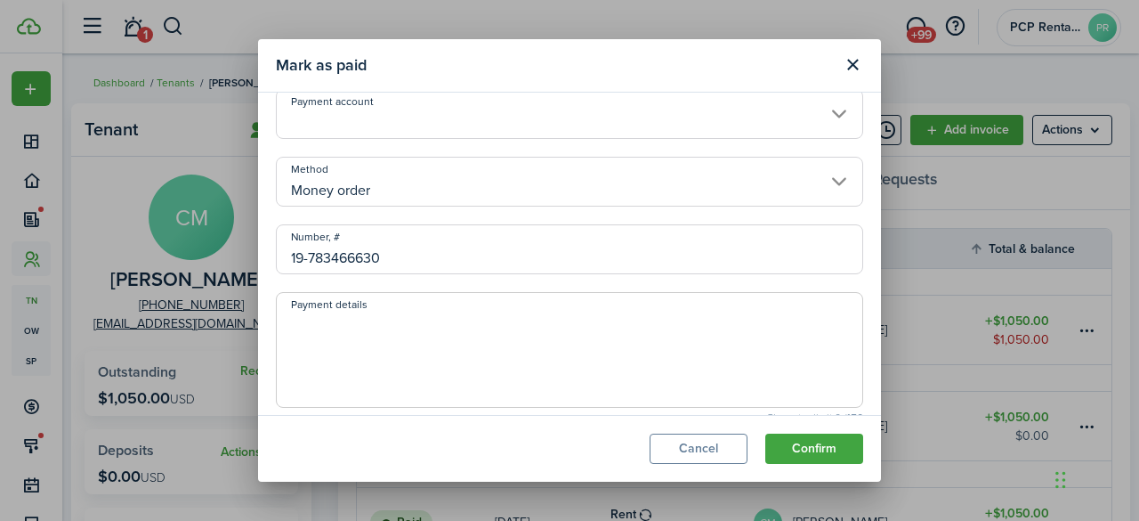
type input "19-783466630"
click at [397, 344] on textarea "Payment details" at bounding box center [570, 354] width 586 height 85
type textarea "19-783466631"
click at [812, 450] on button "Confirm" at bounding box center [814, 448] width 98 height 30
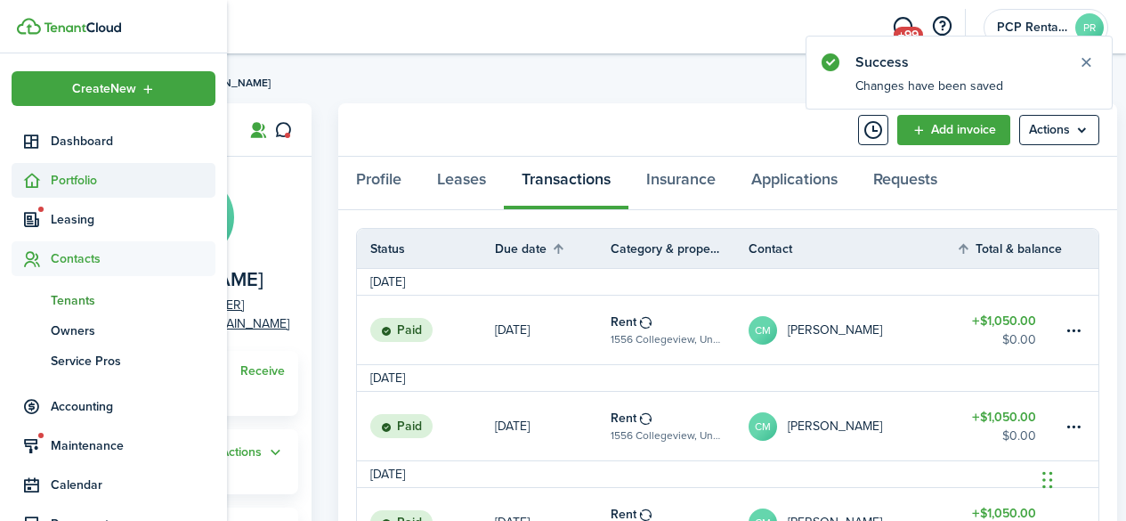
click at [70, 186] on span "Portfolio" at bounding box center [133, 180] width 165 height 19
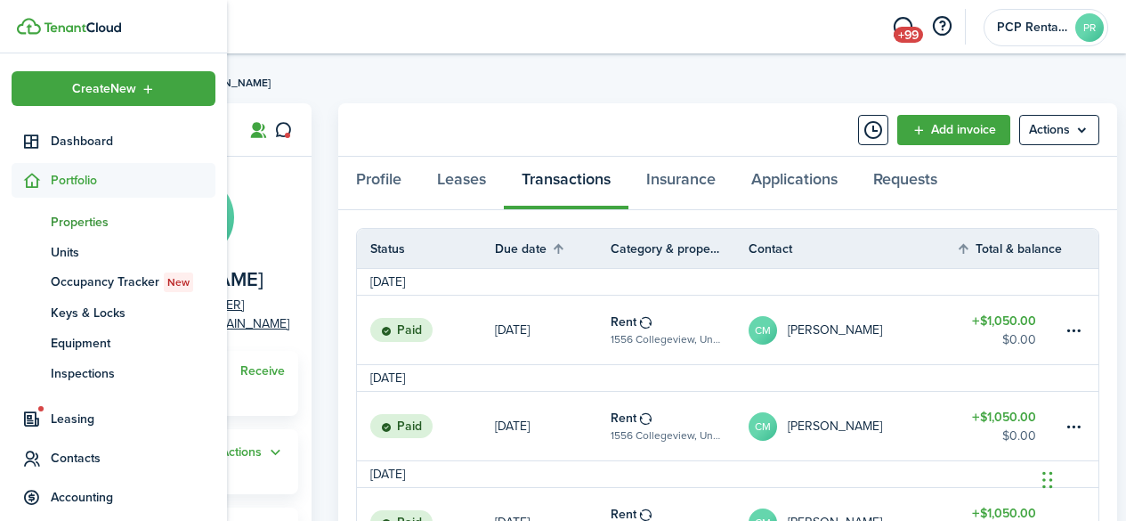
click at [68, 221] on span "Properties" at bounding box center [133, 222] width 165 height 19
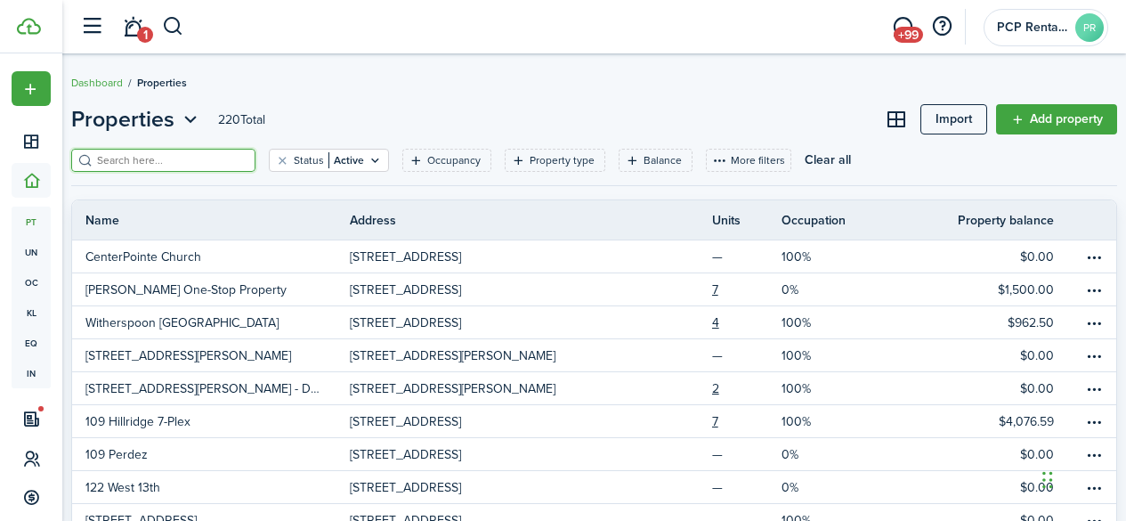
click at [190, 160] on input "search" at bounding box center [171, 160] width 157 height 17
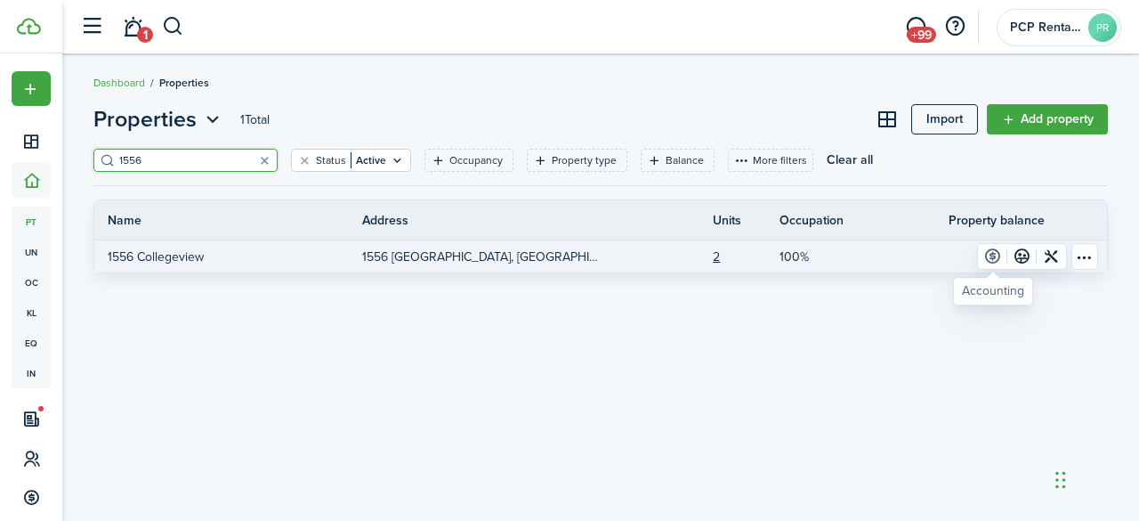
type input "1556"
click at [997, 256] on link at bounding box center [992, 256] width 29 height 25
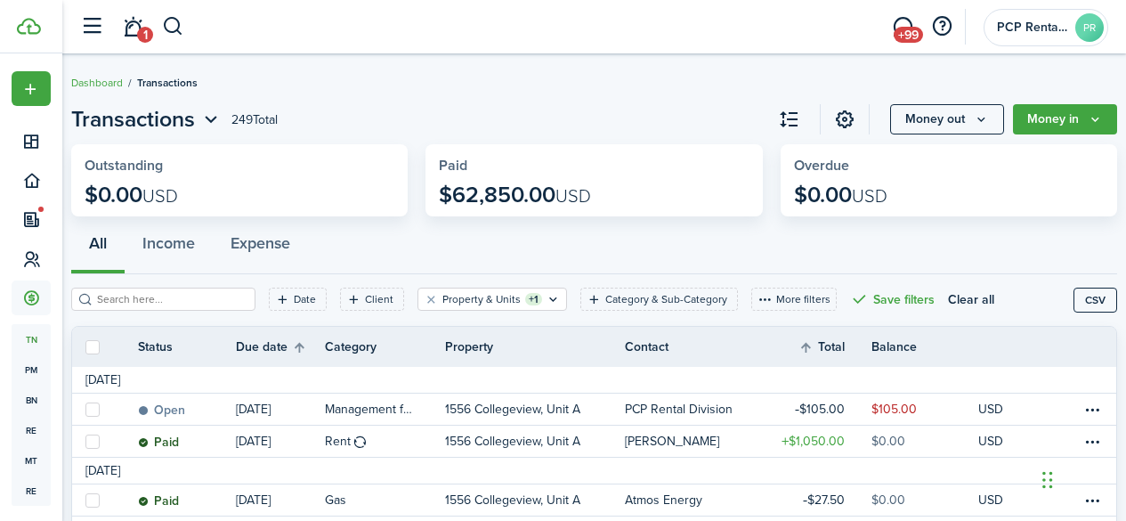
scroll to position [89, 0]
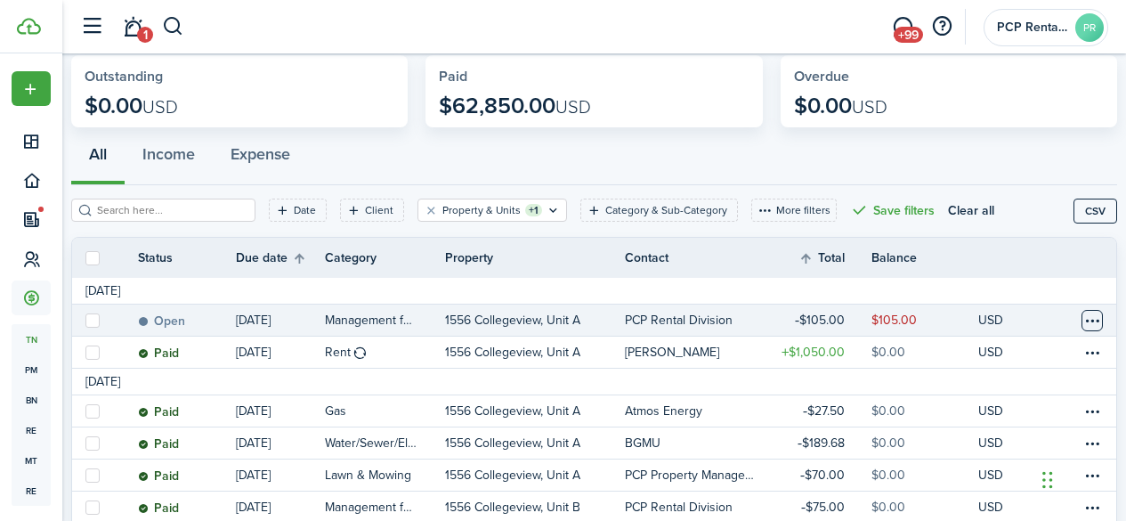
click at [1081, 322] on table-menu-btn-icon at bounding box center [1091, 320] width 21 height 21
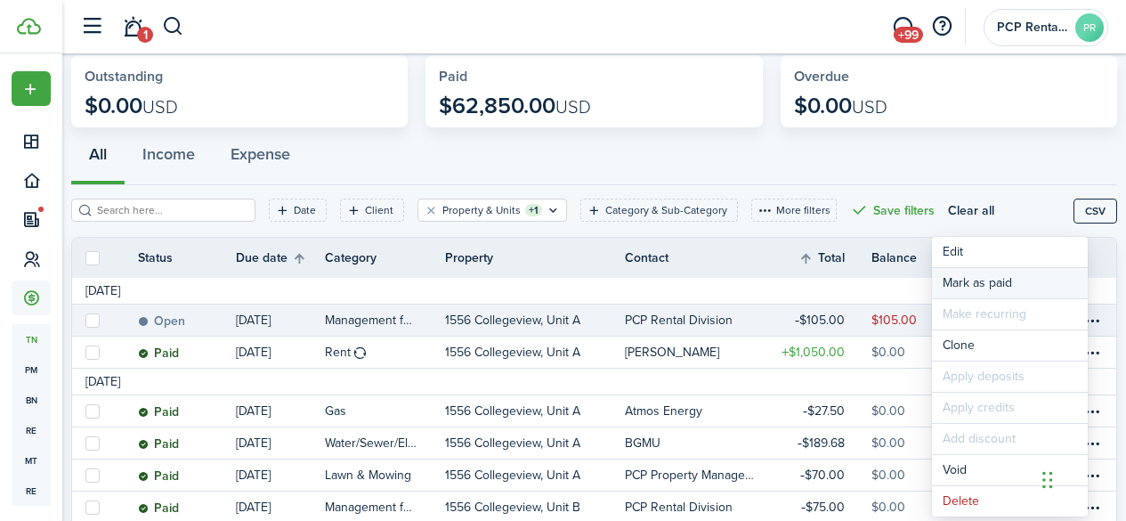
click at [984, 285] on link "Mark as paid" at bounding box center [1010, 283] width 156 height 30
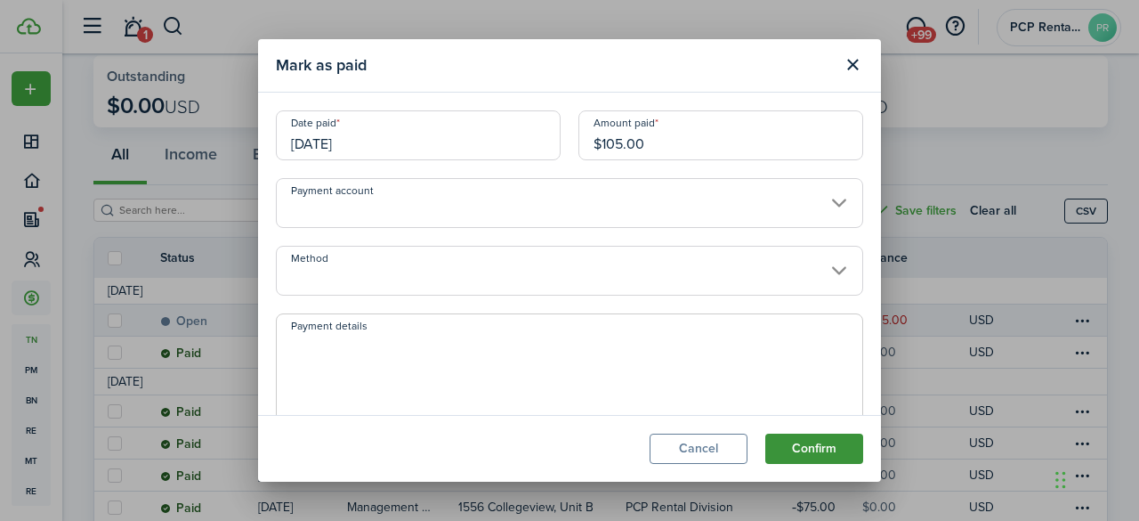
click at [803, 452] on button "Confirm" at bounding box center [814, 448] width 98 height 30
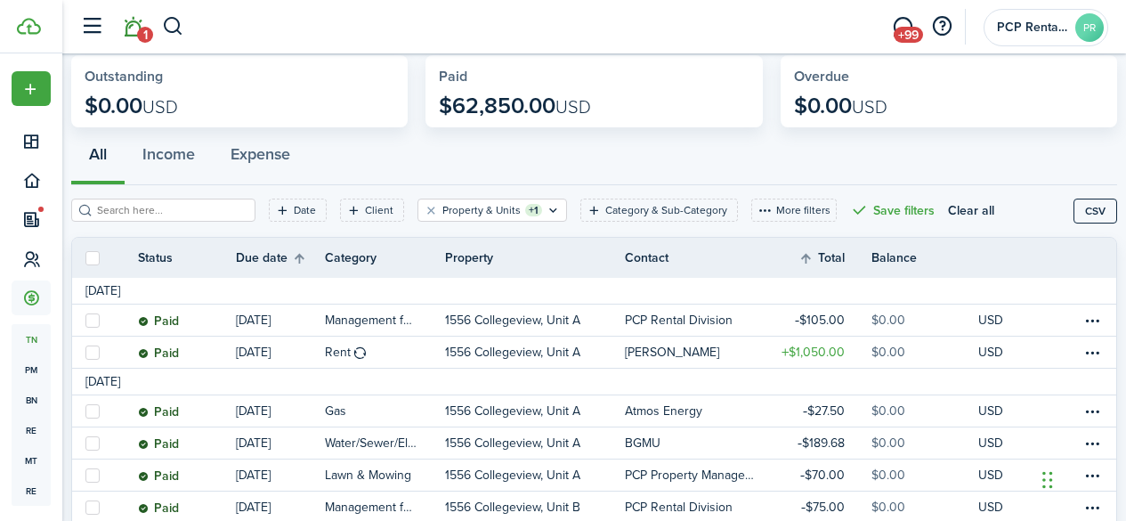
click at [139, 35] on span "1" at bounding box center [145, 35] width 16 height 16
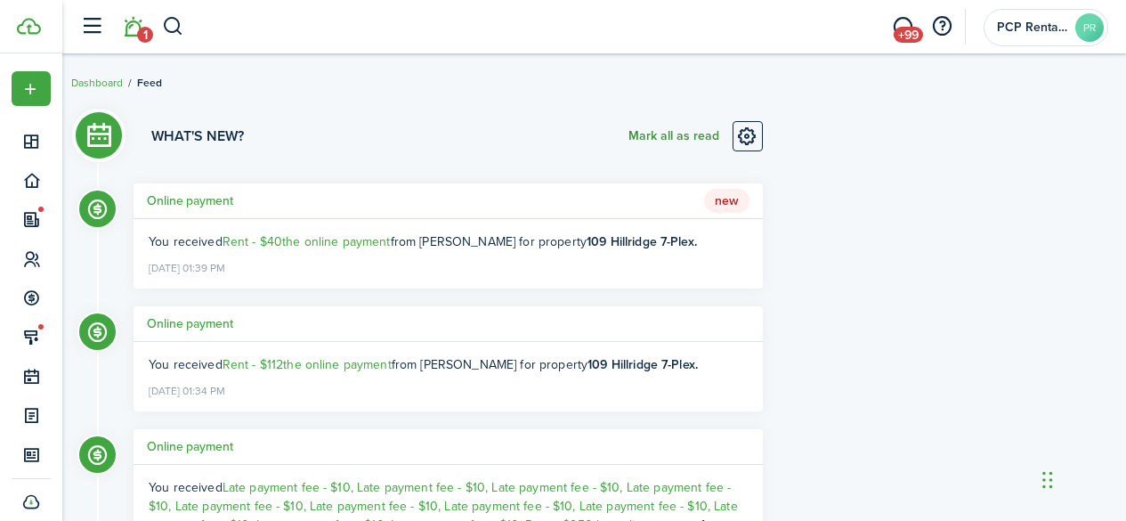
click at [668, 130] on button "Mark all as read" at bounding box center [673, 136] width 91 height 30
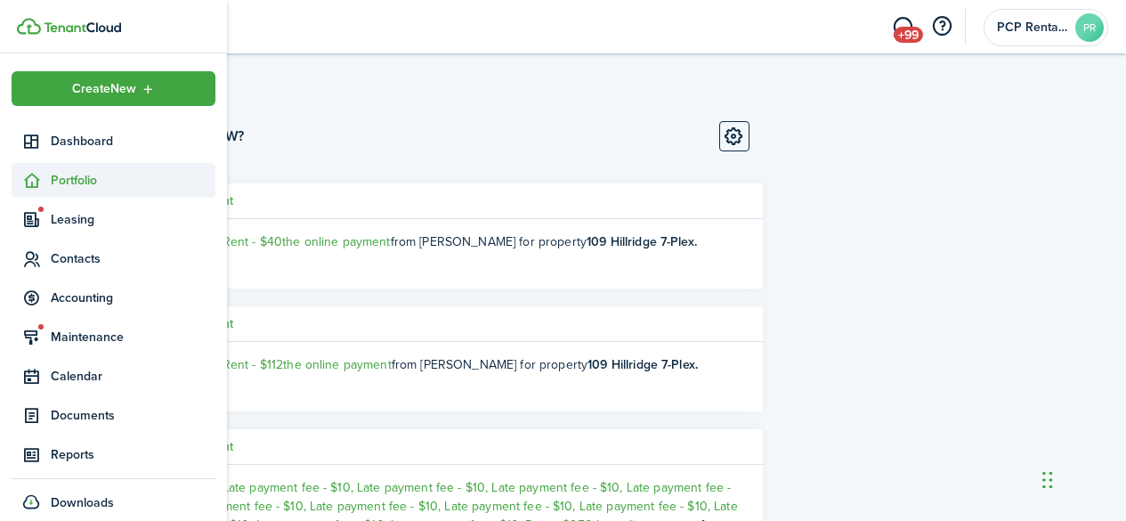
click at [68, 176] on span "Portfolio" at bounding box center [133, 180] width 165 height 19
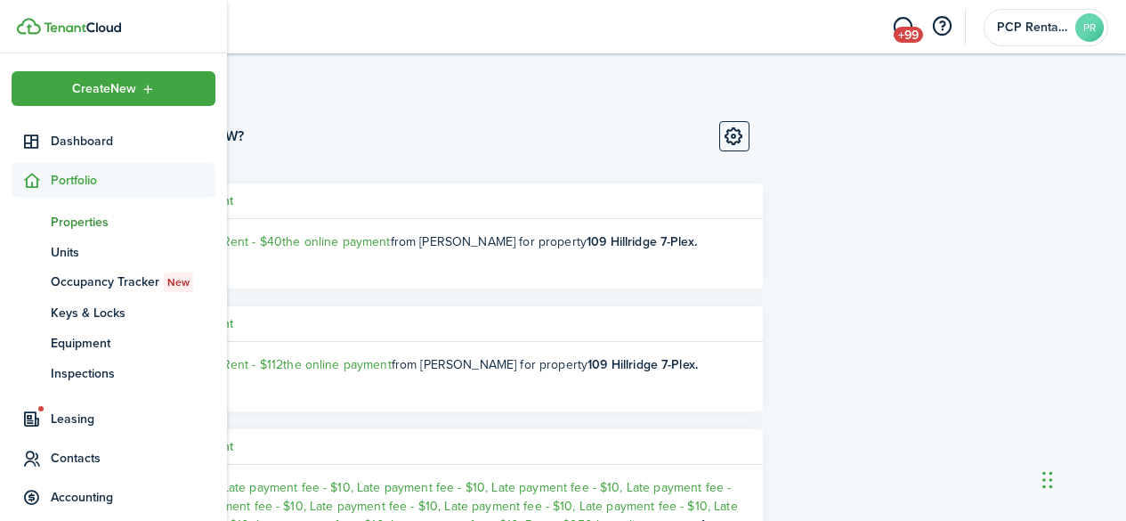
click at [74, 223] on span "Properties" at bounding box center [133, 222] width 165 height 19
